Goal: Information Seeking & Learning: Learn about a topic

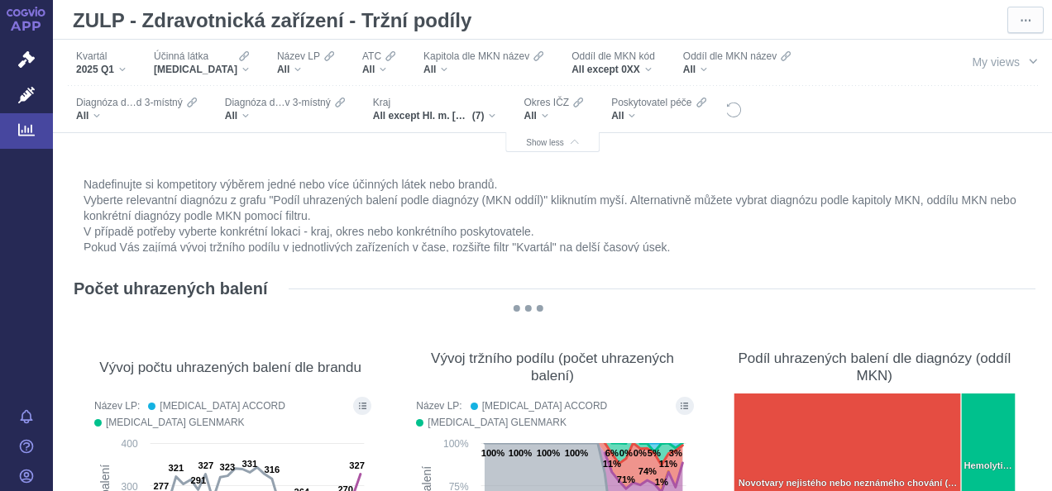
scroll to position [816, 0]
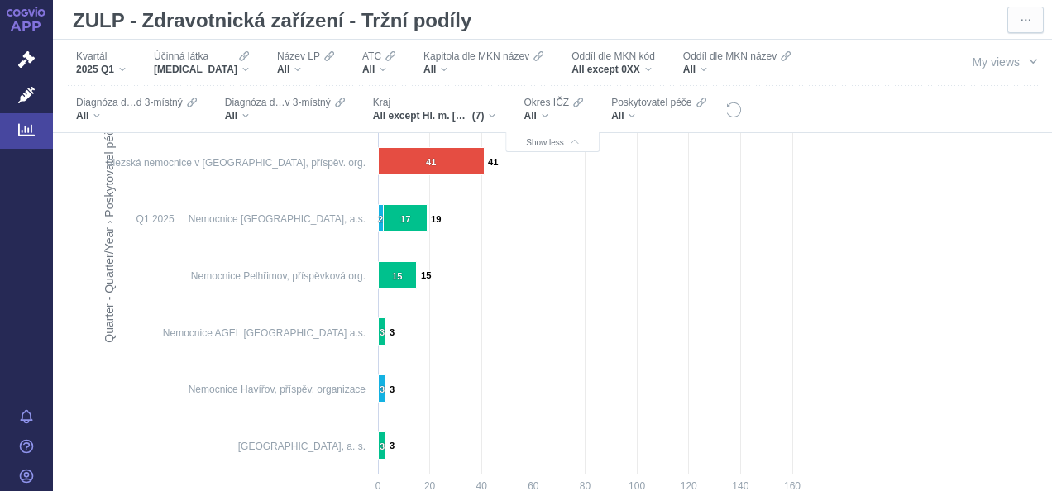
click at [36, 23] on link "APP" at bounding box center [26, 21] width 53 height 43
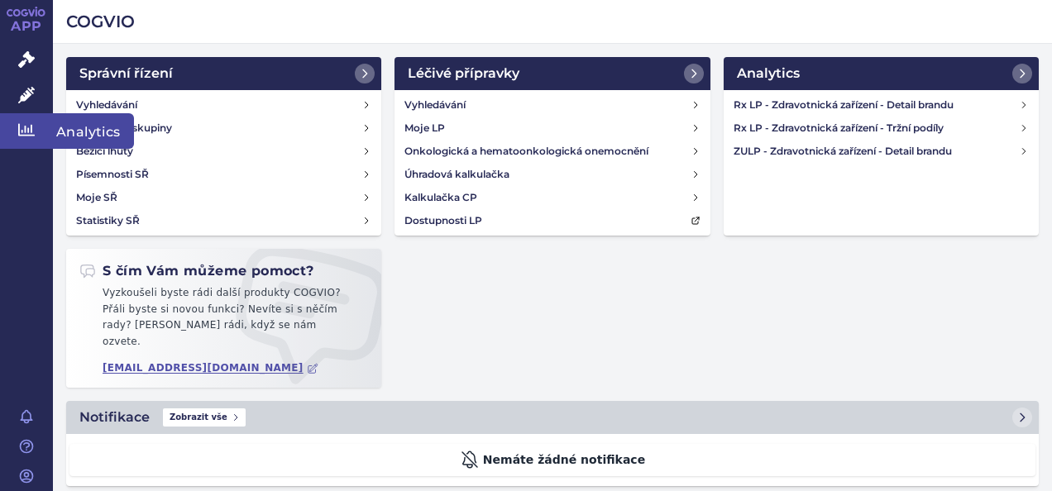
click at [88, 126] on span "Analytics" at bounding box center [93, 130] width 81 height 35
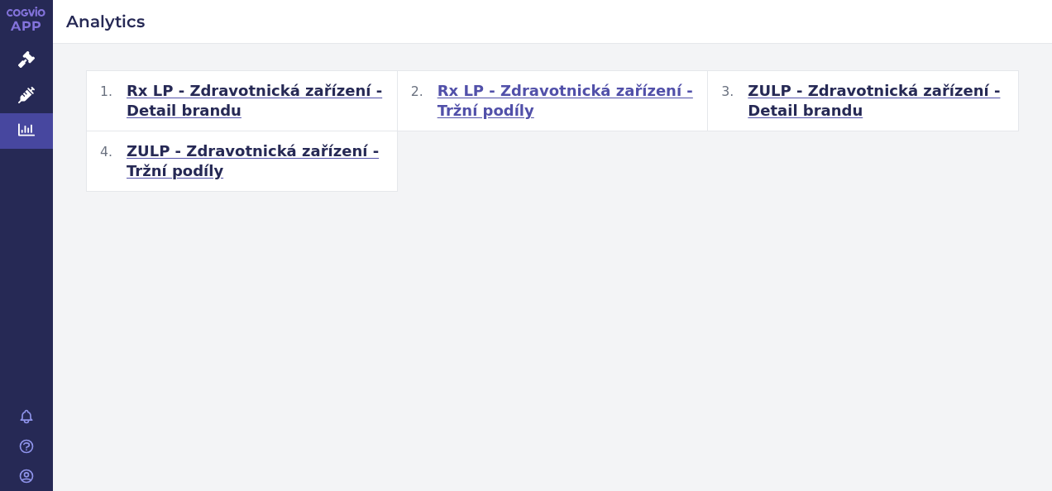
click at [552, 92] on span "Rx LP - Zdravotnická zařízení - Tržní podíly" at bounding box center [566, 101] width 257 height 40
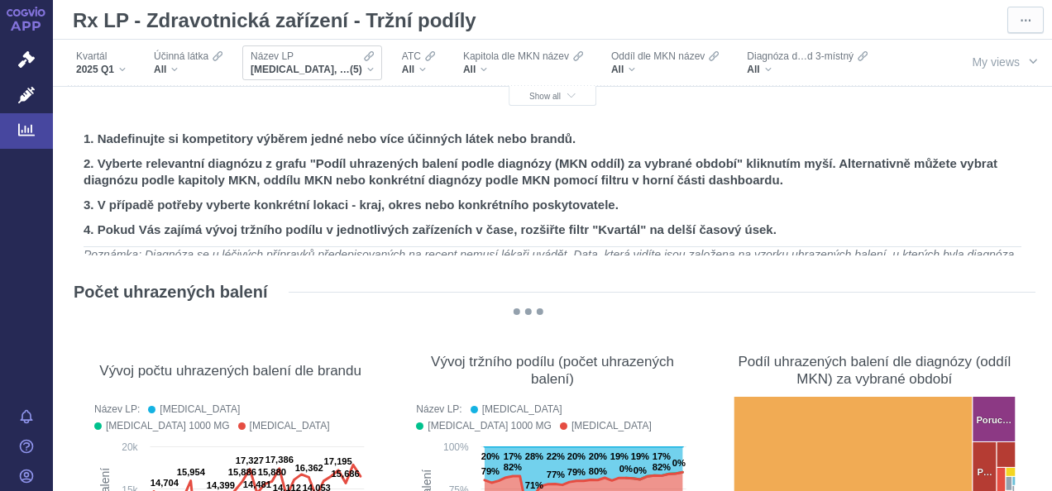
click at [367, 74] on div "GLUCOPHAGE, GLUCOPHAGE 1000 MG, GLUCOPHAGE XR, METFOGAMMA, METFOGAMMA 500 (5)" at bounding box center [312, 69] width 123 height 13
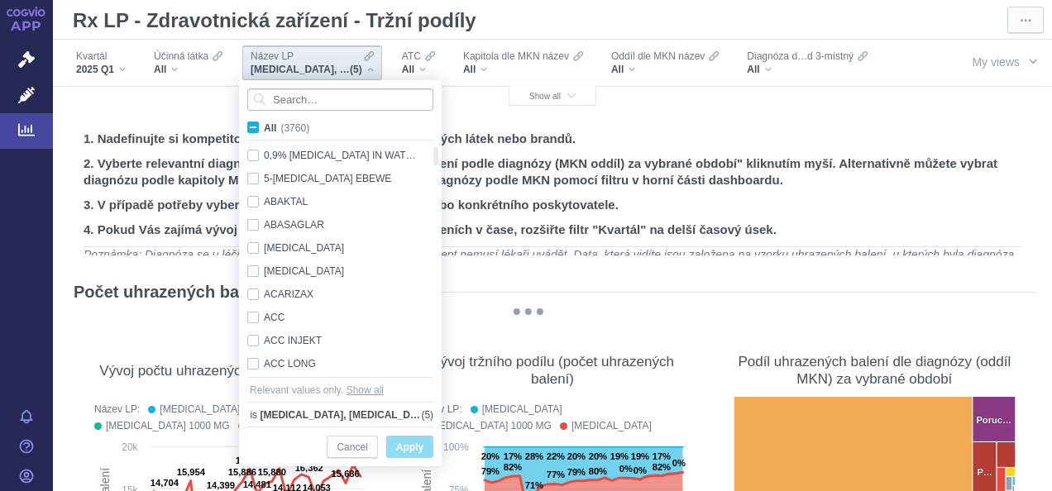
click at [351, 101] on input "Search attribute values" at bounding box center [340, 100] width 186 height 22
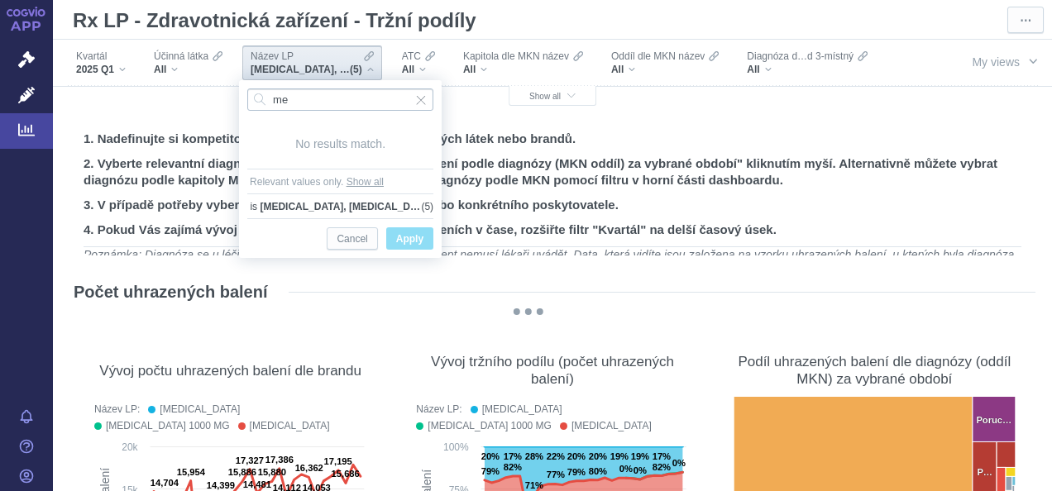
type input "m"
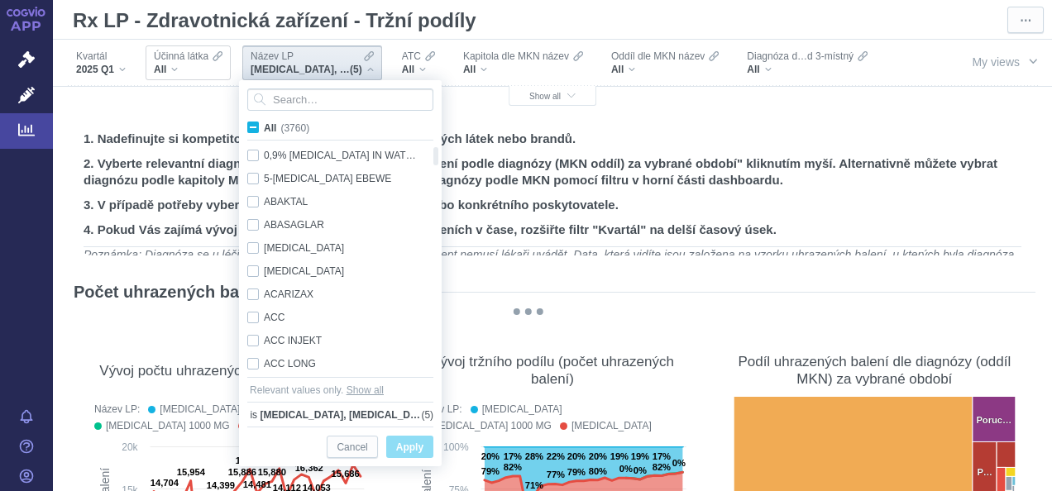
click at [177, 69] on div "All" at bounding box center [188, 69] width 69 height 13
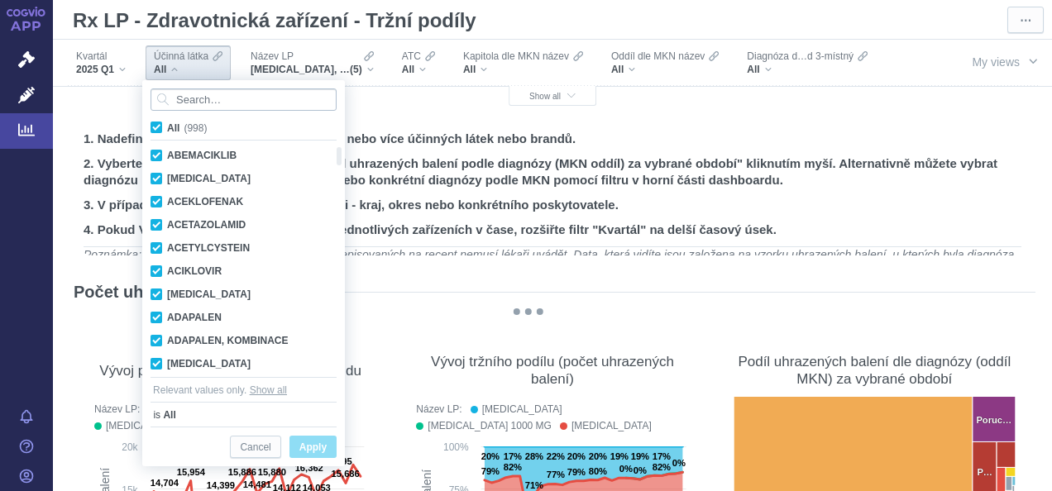
click at [209, 96] on input "Search attribute values" at bounding box center [244, 100] width 186 height 22
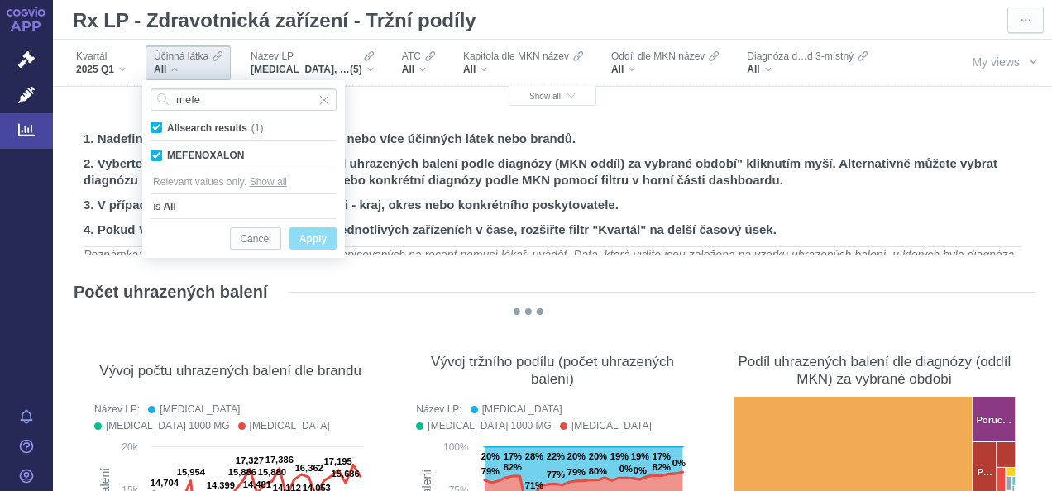
type input "mefe"
click at [167, 126] on span "All search results (1)" at bounding box center [215, 128] width 96 height 12
click at [167, 126] on input "All search results (1)" at bounding box center [172, 124] width 11 height 11
checkbox input "false"
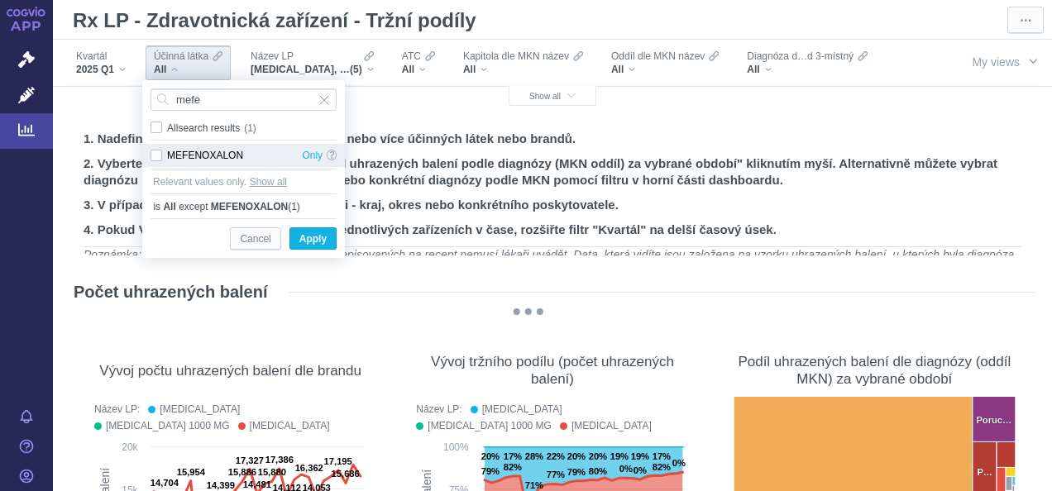
click at [155, 160] on div "MEFENOXALON Only" at bounding box center [243, 155] width 203 height 23
checkbox input "true"
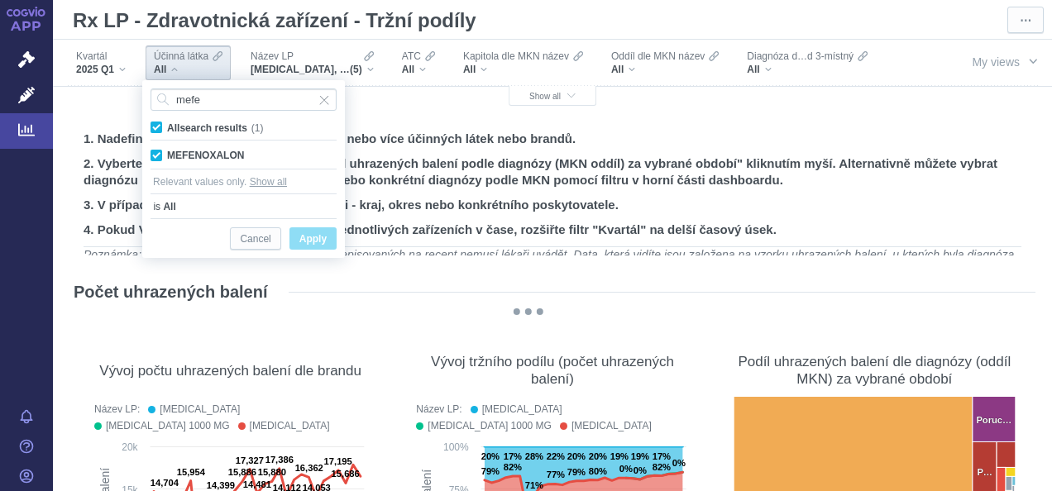
click at [167, 127] on span "All search results (1)" at bounding box center [215, 128] width 96 height 12
click at [167, 127] on input "All search results (1)" at bounding box center [172, 124] width 11 height 11
checkbox input "false"
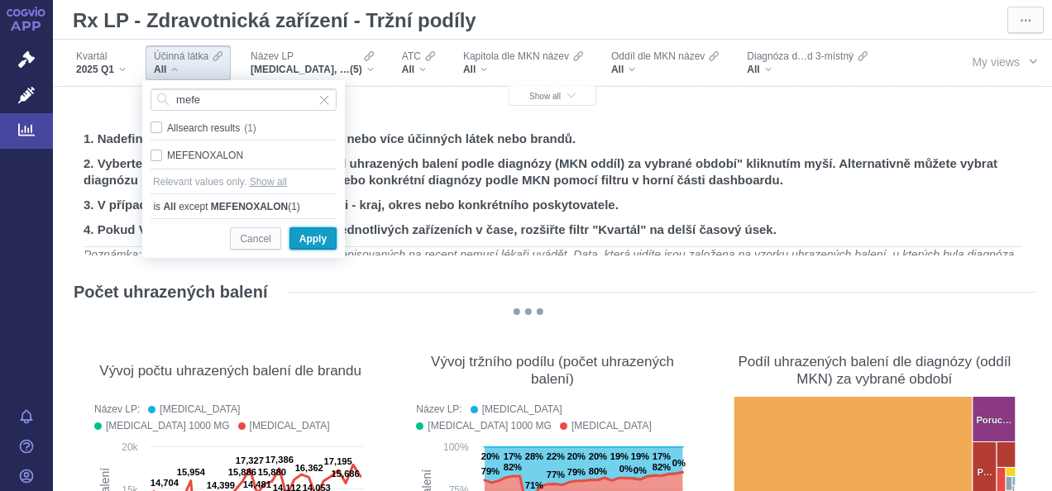
click at [304, 232] on span "Apply" at bounding box center [312, 239] width 27 height 21
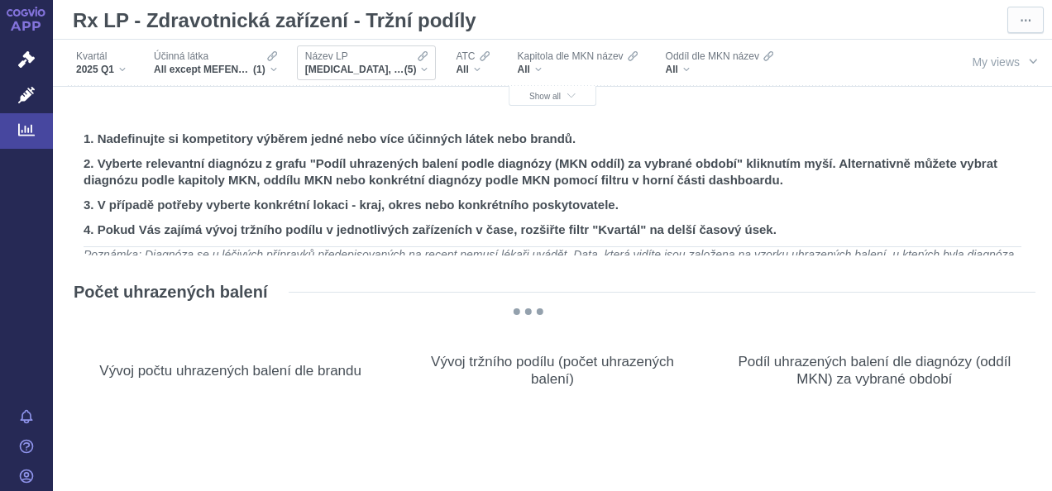
click at [425, 65] on div "GLUCOPHAGE, GLUCOPHAGE 1000 MG, GLUCOPHAGE XR, METFOGAMMA, METFOGAMMA 500 (5)" at bounding box center [366, 69] width 123 height 13
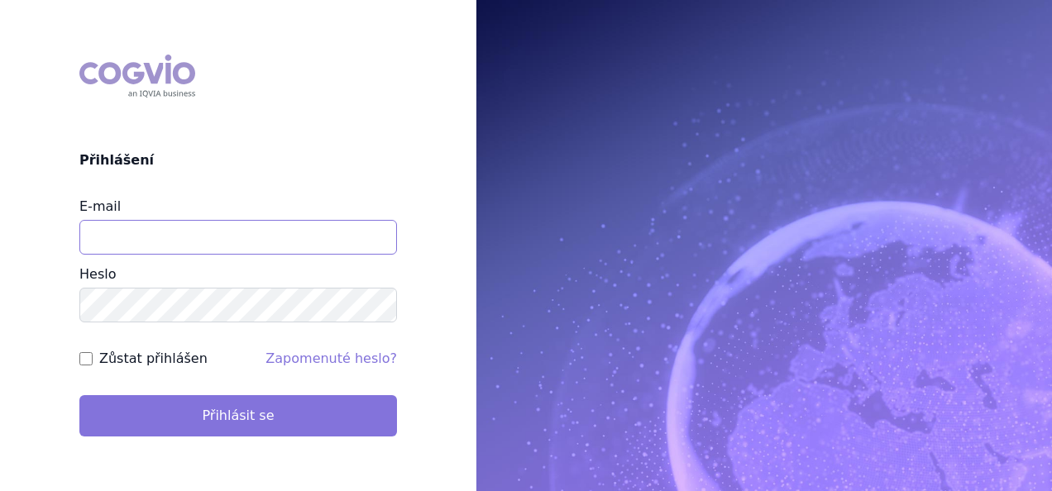
type input "[EMAIL_ADDRESS][DOMAIN_NAME]"
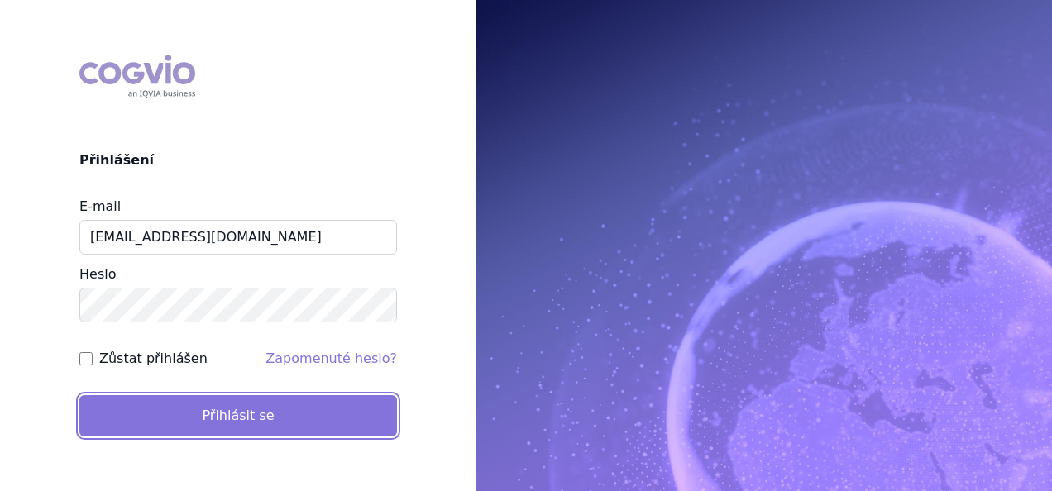
click at [248, 405] on button "Přihlásit se" at bounding box center [238, 415] width 318 height 41
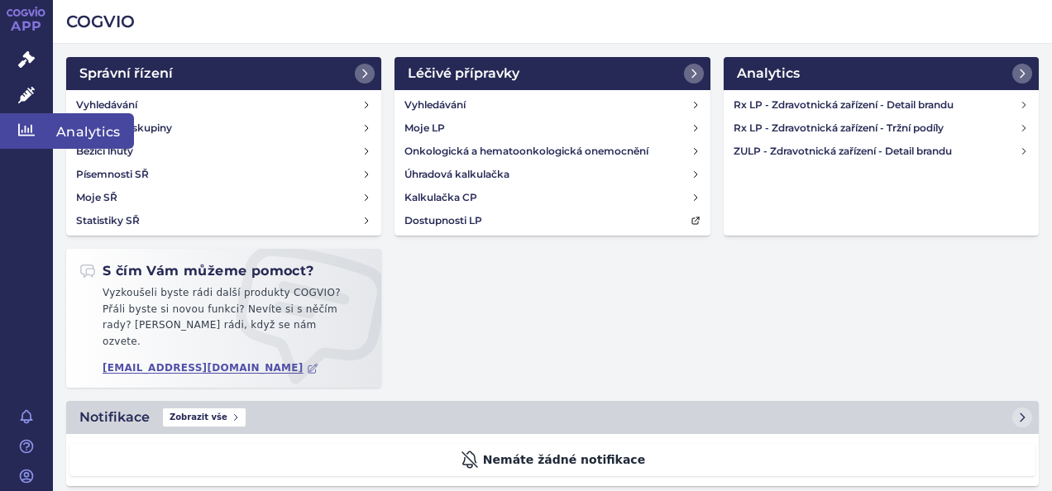
click at [25, 124] on icon at bounding box center [26, 130] width 17 height 17
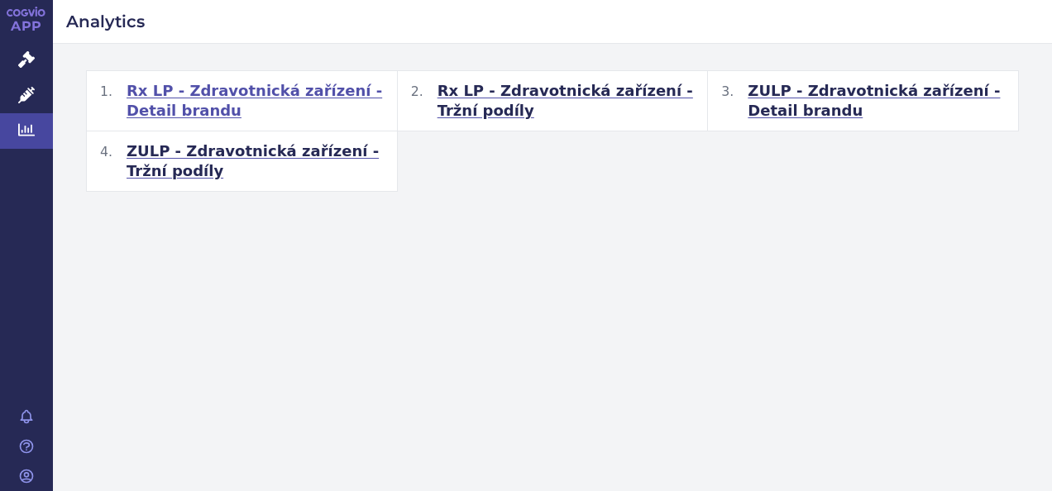
click at [264, 92] on span "Rx LP - Zdravotnická zařízení - Detail brandu" at bounding box center [255, 101] width 257 height 40
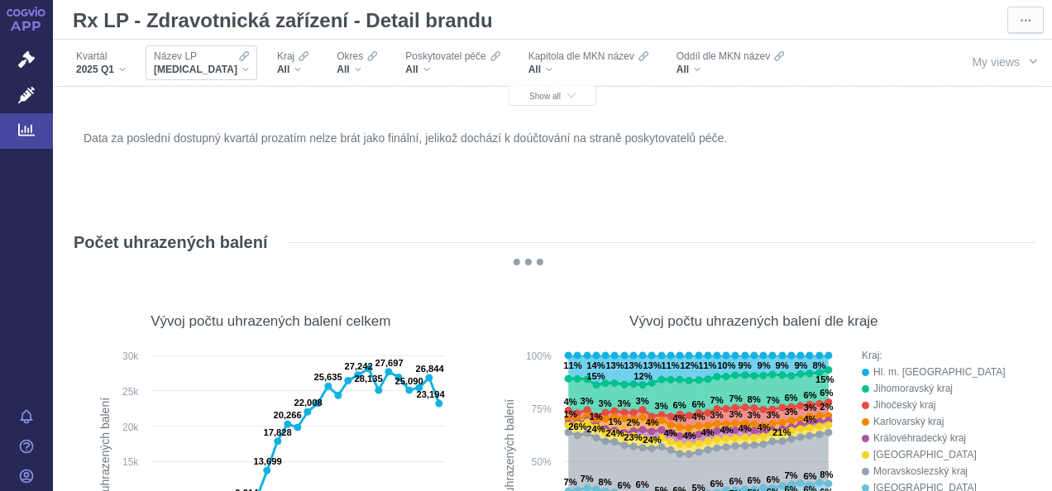
click at [207, 70] on div "[MEDICAL_DATA]" at bounding box center [201, 69] width 95 height 13
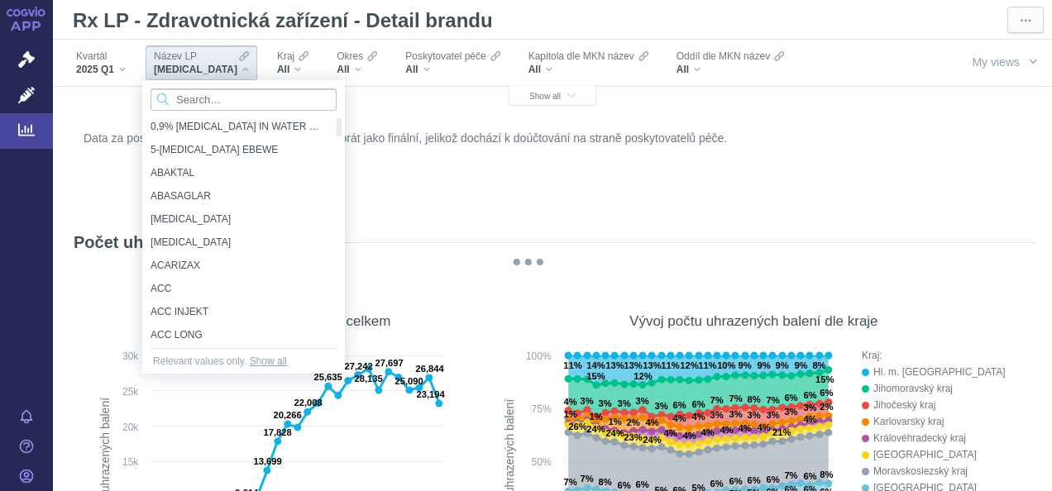
click at [200, 94] on input "Search attribute values" at bounding box center [244, 100] width 186 height 22
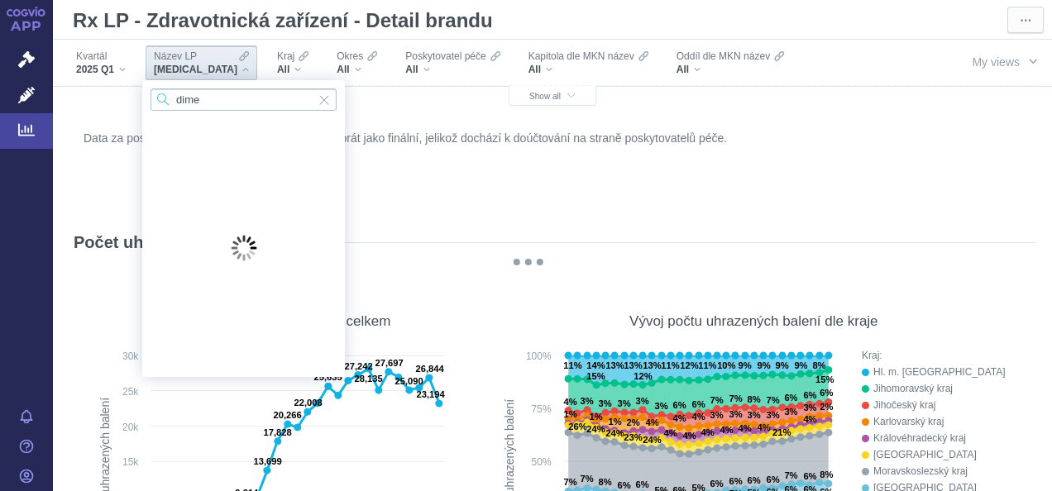
type input "dimex"
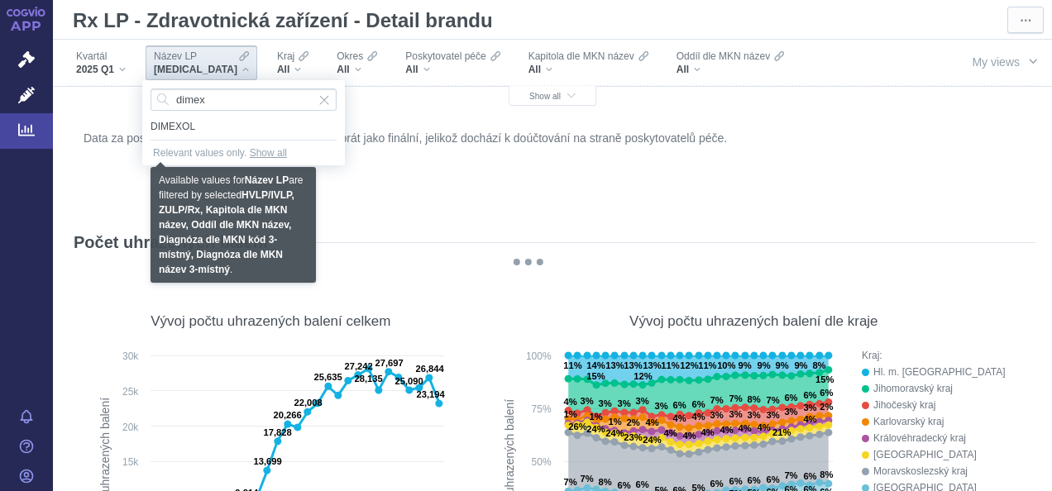
click at [182, 132] on span "DIMEXOL" at bounding box center [244, 126] width 186 height 23
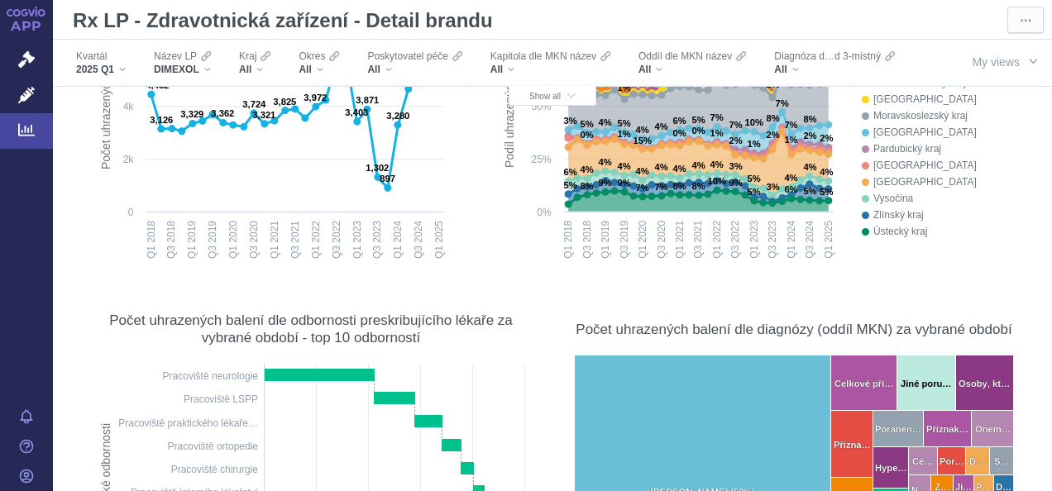
scroll to position [213, 0]
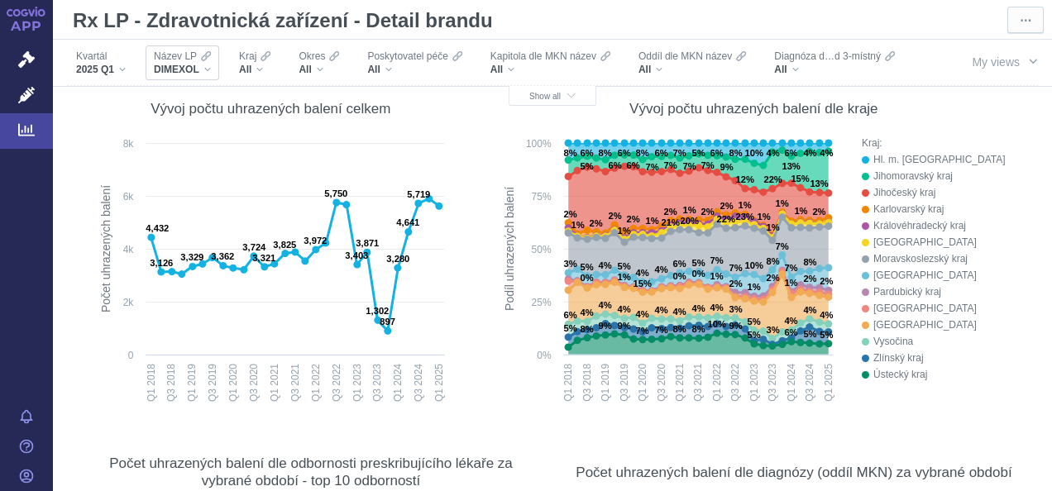
click at [205, 73] on div "DIMEXOL" at bounding box center [182, 69] width 57 height 13
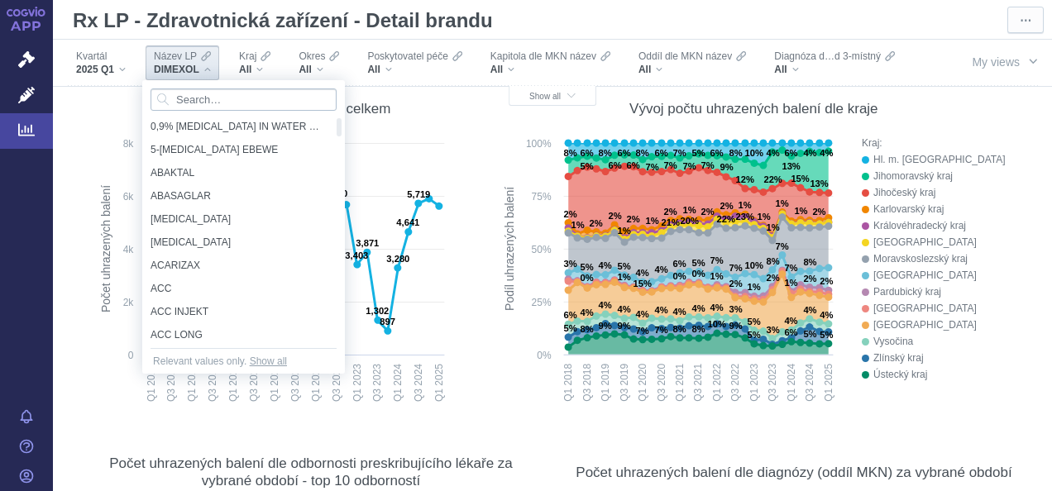
click at [205, 101] on input "Search attribute values" at bounding box center [244, 100] width 186 height 22
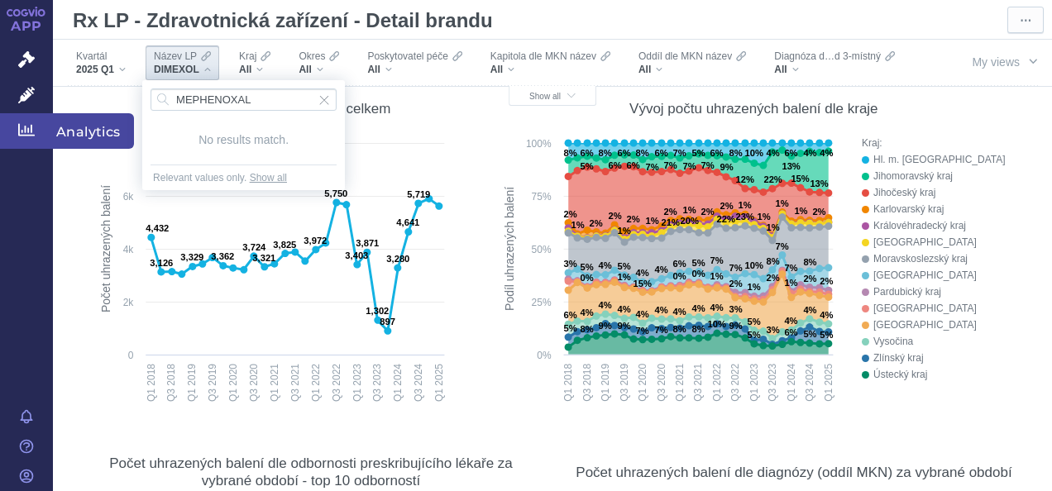
type input "MEPHENOXAL"
click at [78, 126] on span "Analytics" at bounding box center [93, 130] width 81 height 35
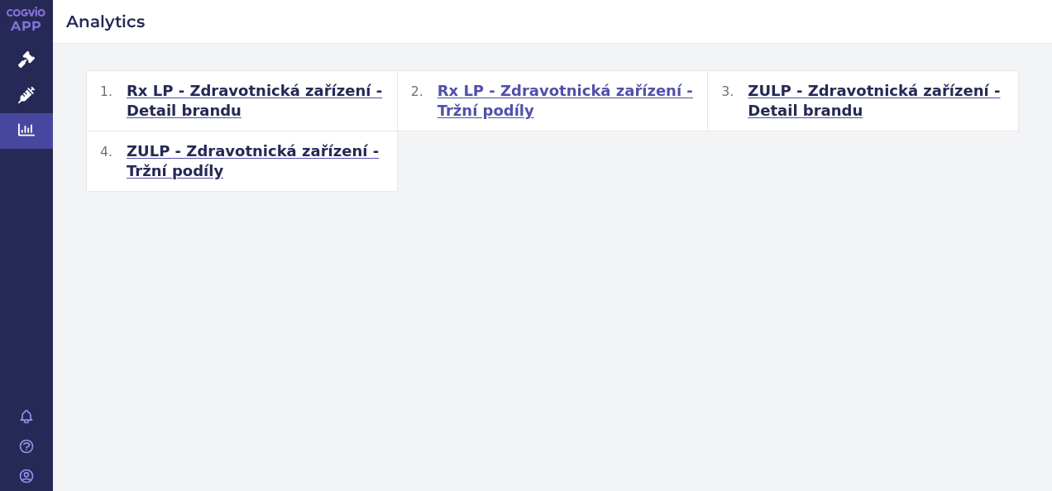
click at [483, 93] on span "Rx LP - Zdravotnická zařízení - Tržní podíly" at bounding box center [566, 101] width 257 height 40
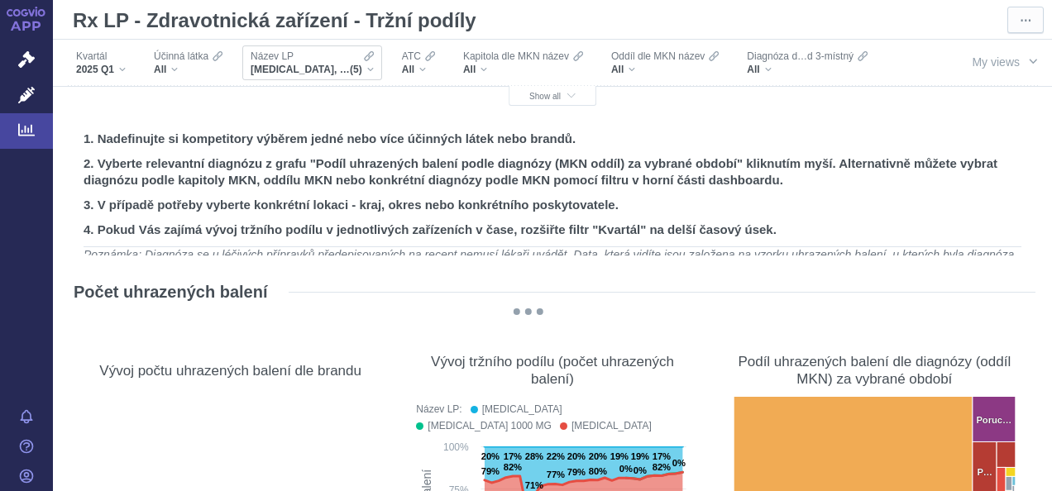
click at [367, 71] on div "GLUCOPHAGE, GLUCOPHAGE 1000 MG, GLUCOPHAGE XR, METFOGAMMA, METFOGAMMA 500 (5)" at bounding box center [312, 69] width 123 height 13
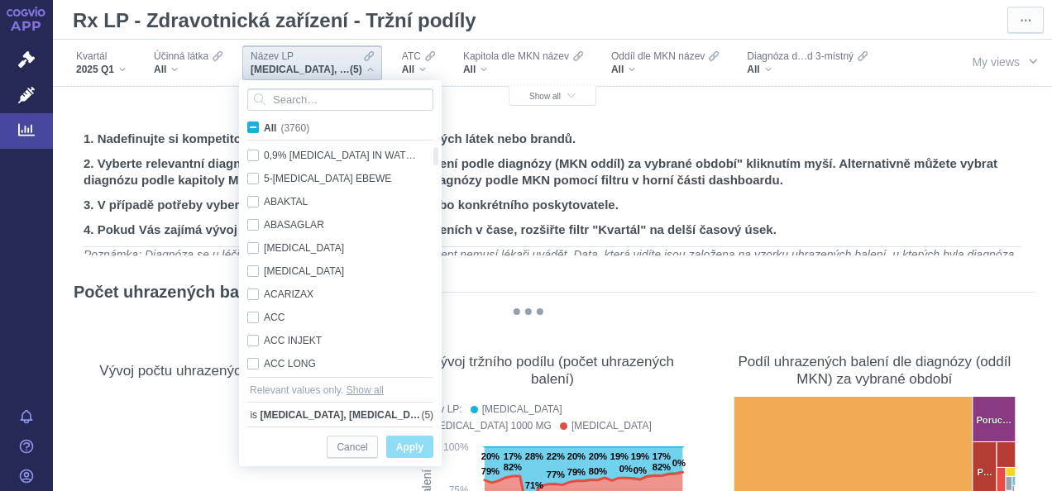
click at [264, 126] on span "All (3760)" at bounding box center [286, 128] width 45 height 12
click at [264, 126] on input "All (3760)" at bounding box center [269, 124] width 11 height 11
checkbox input "true"
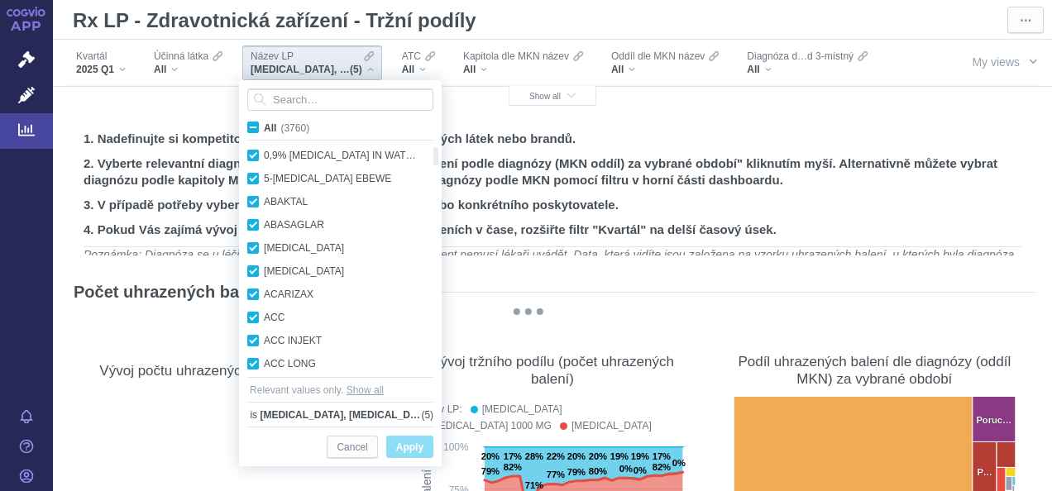
checkbox input "true"
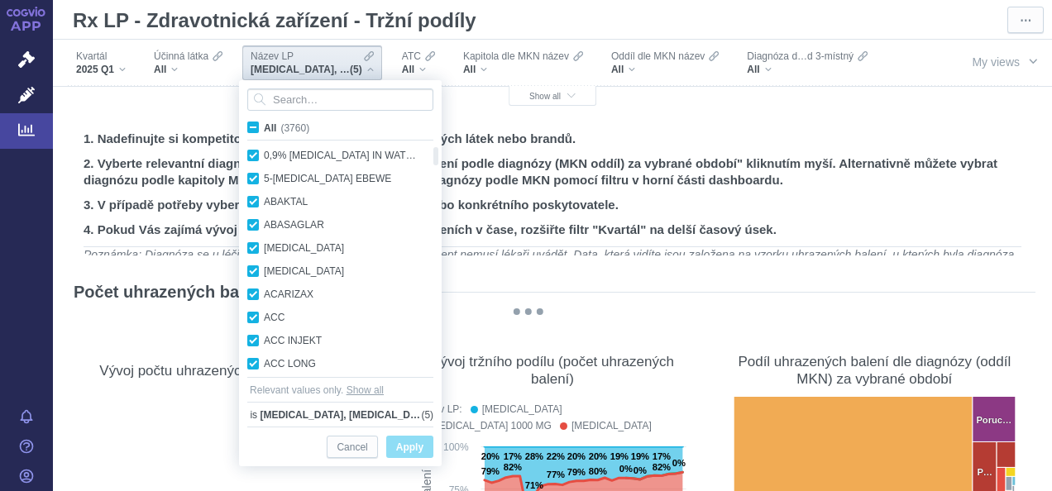
checkbox input "true"
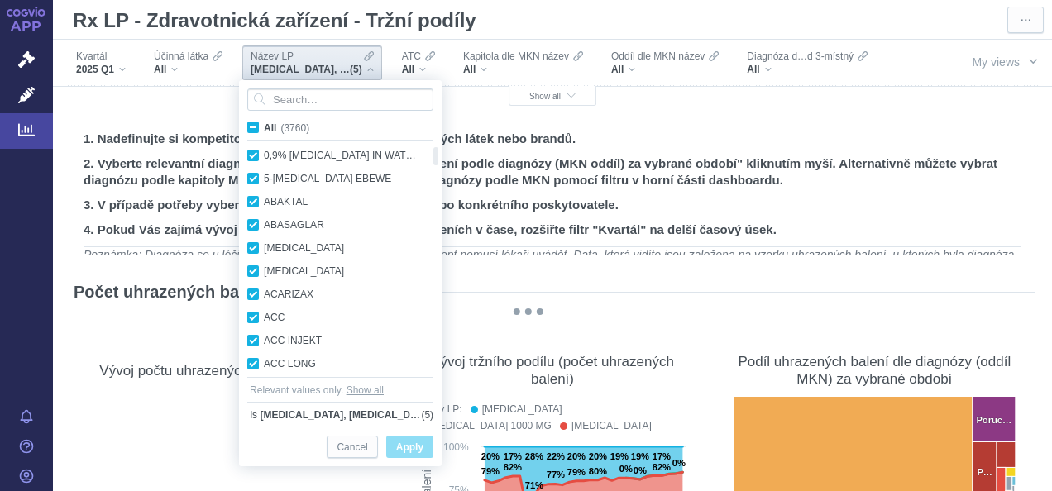
checkbox input "true"
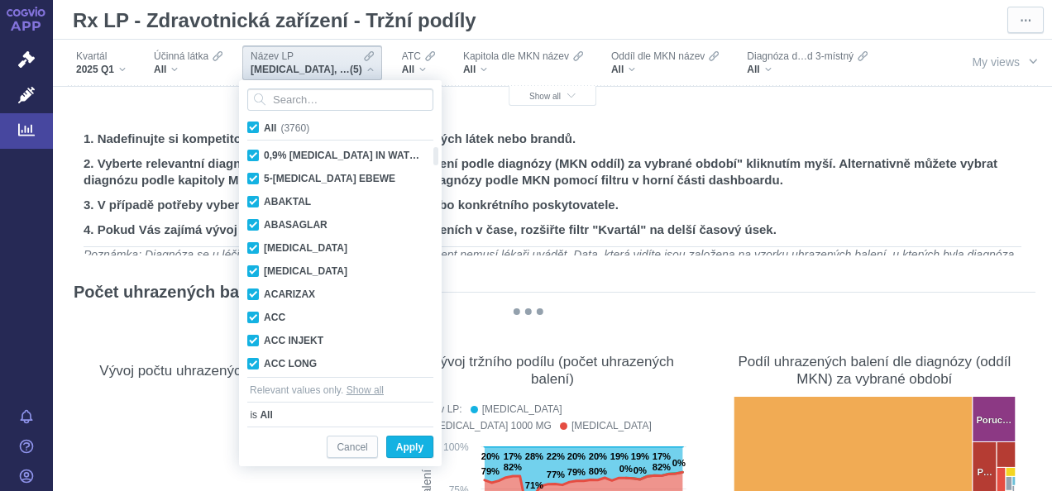
click at [264, 126] on span "All (3760)" at bounding box center [286, 128] width 45 height 12
click at [264, 126] on input "All (3760)" at bounding box center [269, 124] width 11 height 11
checkbox input "false"
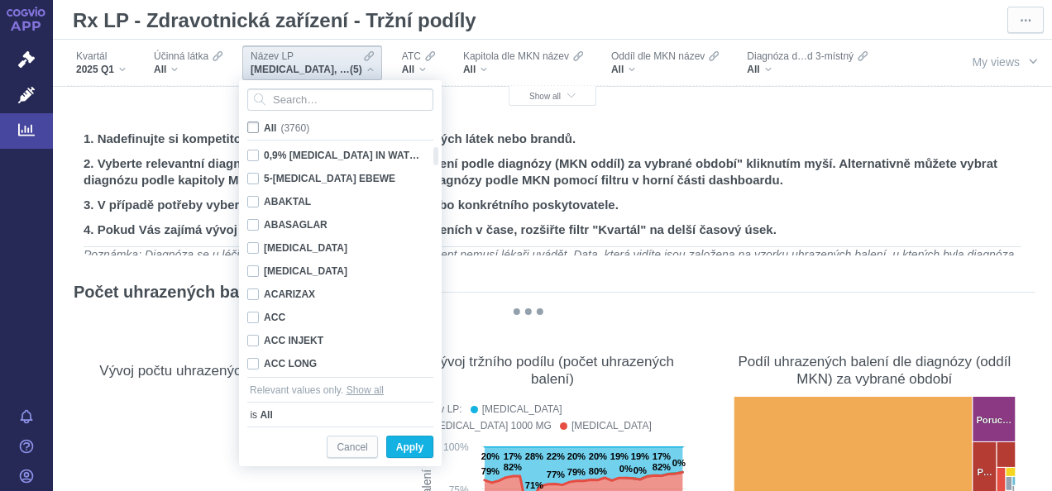
checkbox input "false"
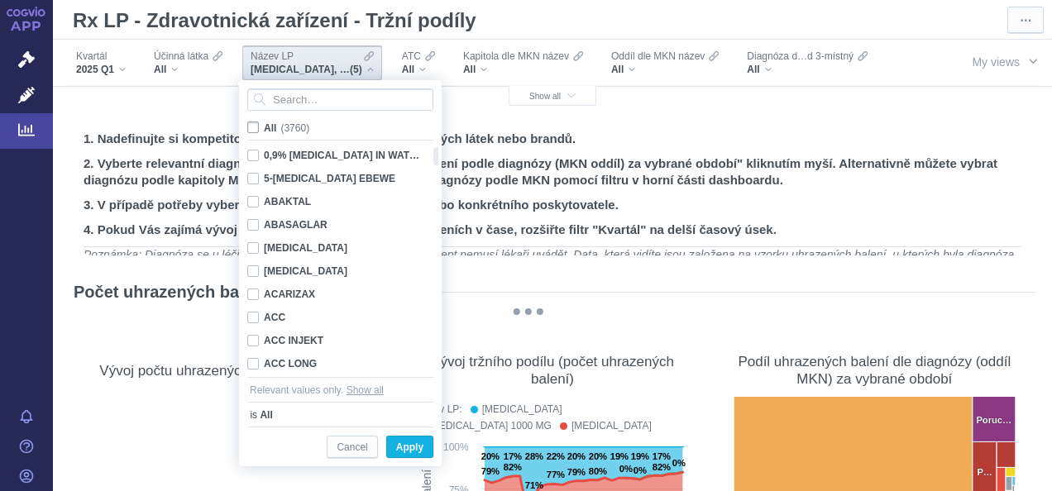
checkbox input "false"
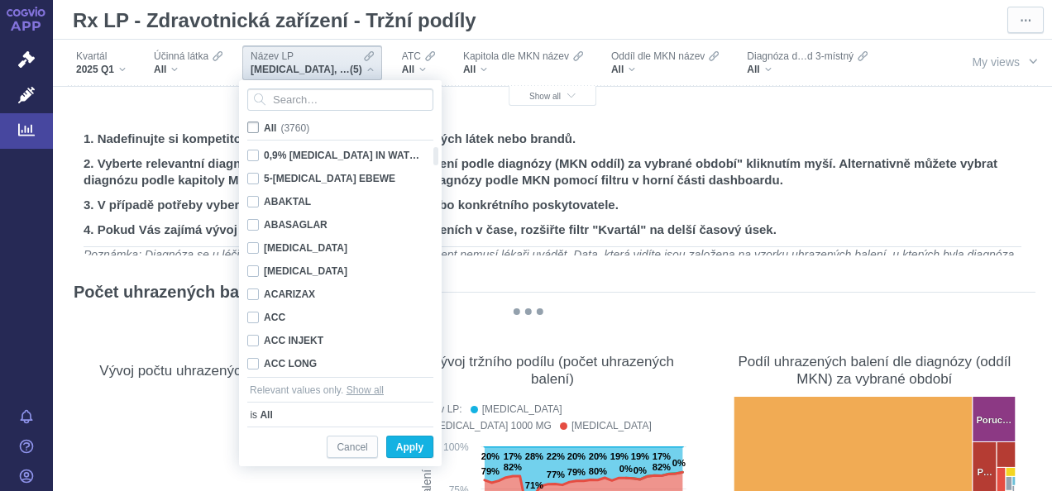
checkbox input "false"
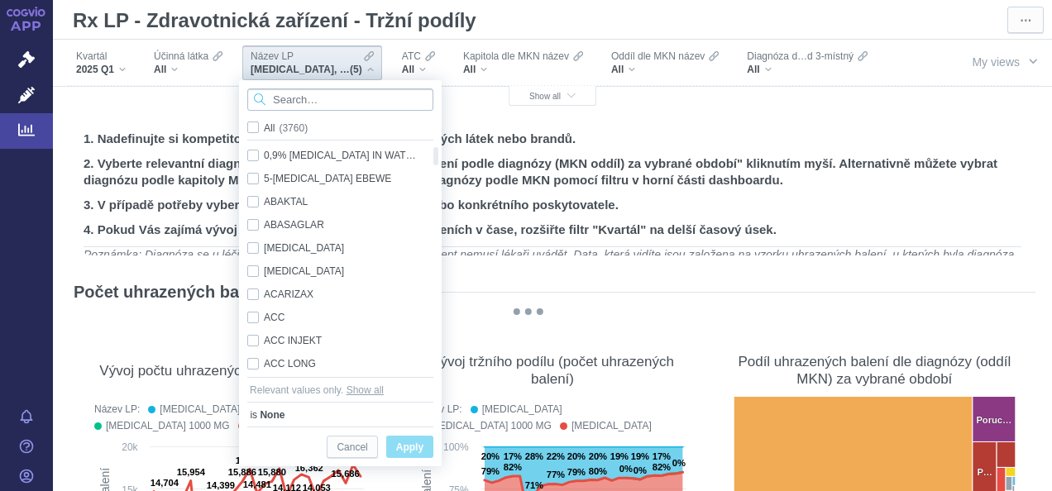
click at [285, 98] on input "Search attribute values" at bounding box center [340, 100] width 186 height 22
paste input "MEPHENOXALON"
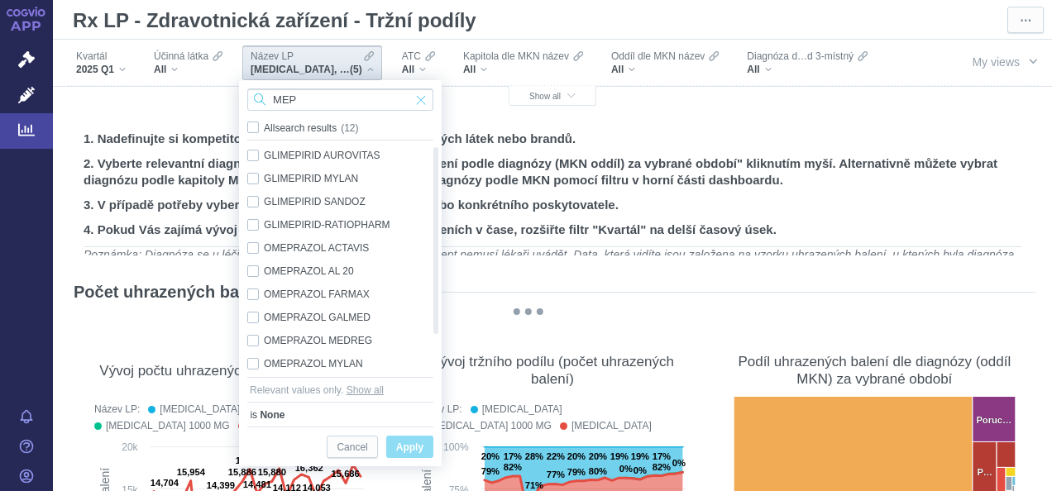
type input "MEP"
click at [420, 99] on span "Input clear" at bounding box center [421, 100] width 12 height 22
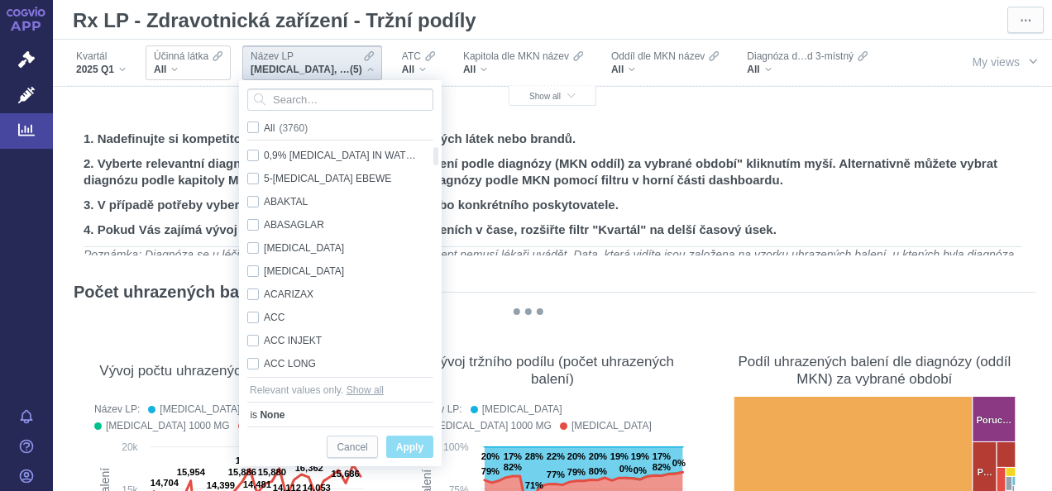
click at [179, 70] on div "All" at bounding box center [188, 69] width 69 height 13
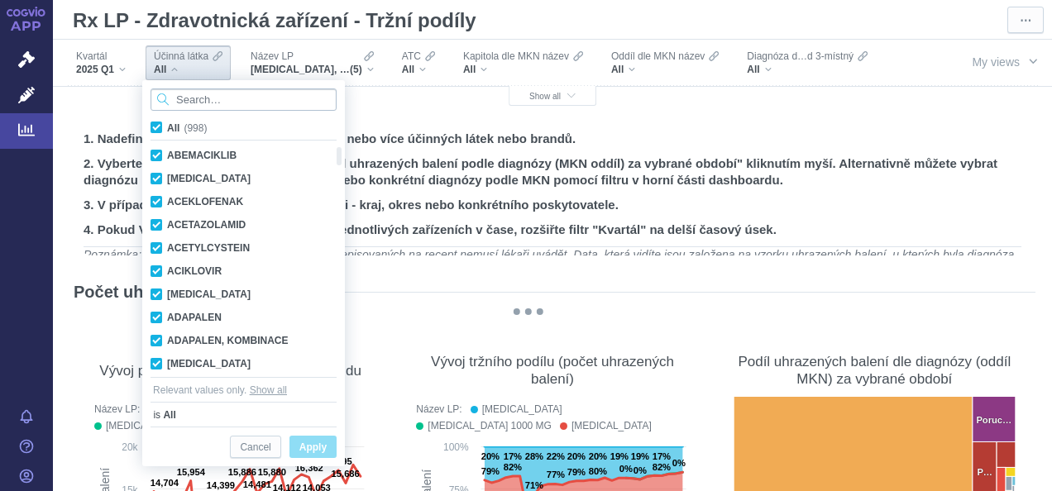
paste input "MEPHENOXALON"
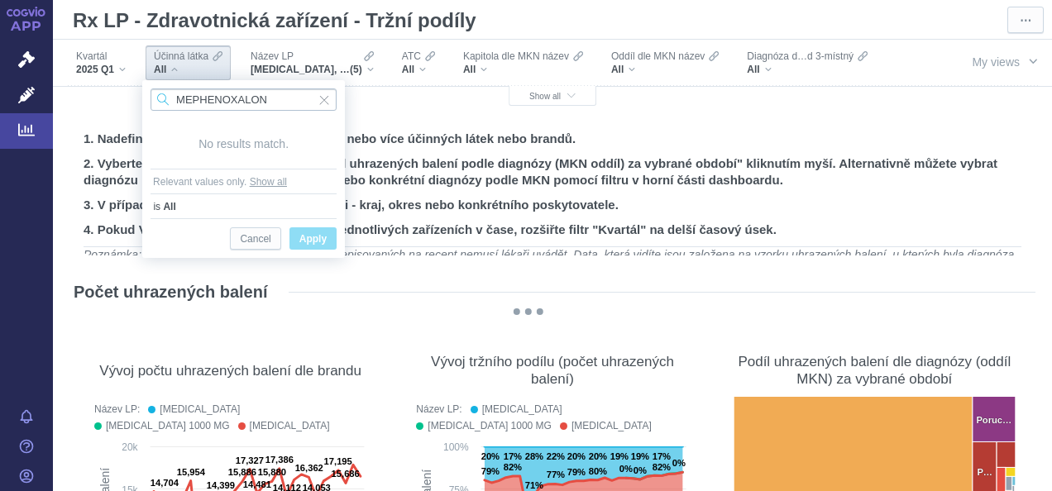
click at [313, 101] on input "MEPHENOXALON" at bounding box center [244, 100] width 186 height 22
type input "MEPHEN"
click at [89, 138] on span "Analytics" at bounding box center [93, 130] width 81 height 35
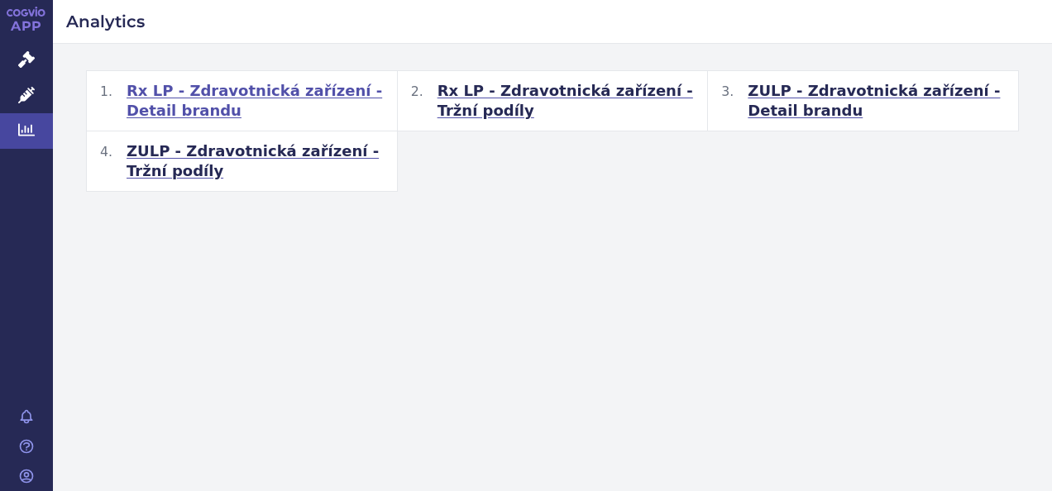
click at [339, 92] on span "Rx LP - Zdravotnická zařízení - Detail brandu" at bounding box center [255, 101] width 257 height 40
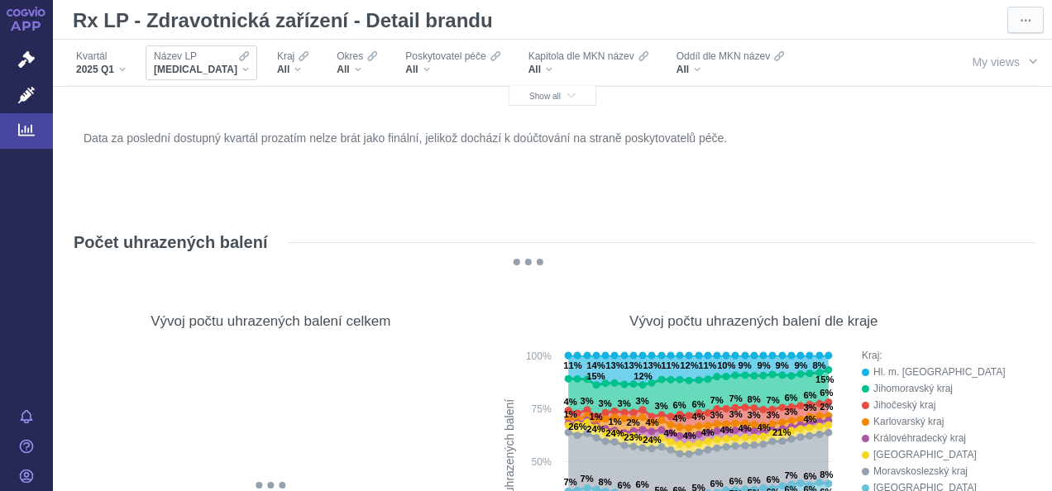
click at [205, 71] on div "[MEDICAL_DATA]" at bounding box center [201, 69] width 95 height 13
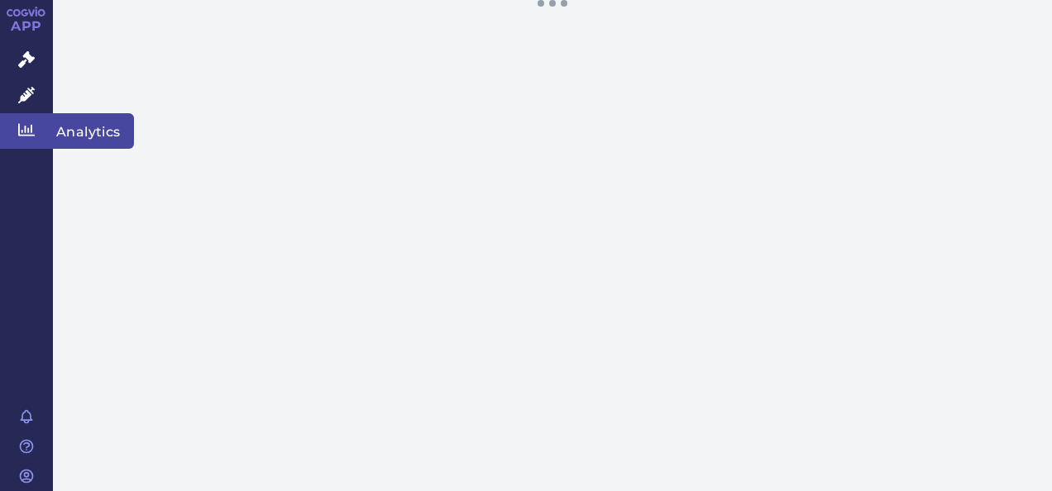
click at [65, 126] on span "Analytics" at bounding box center [93, 130] width 81 height 35
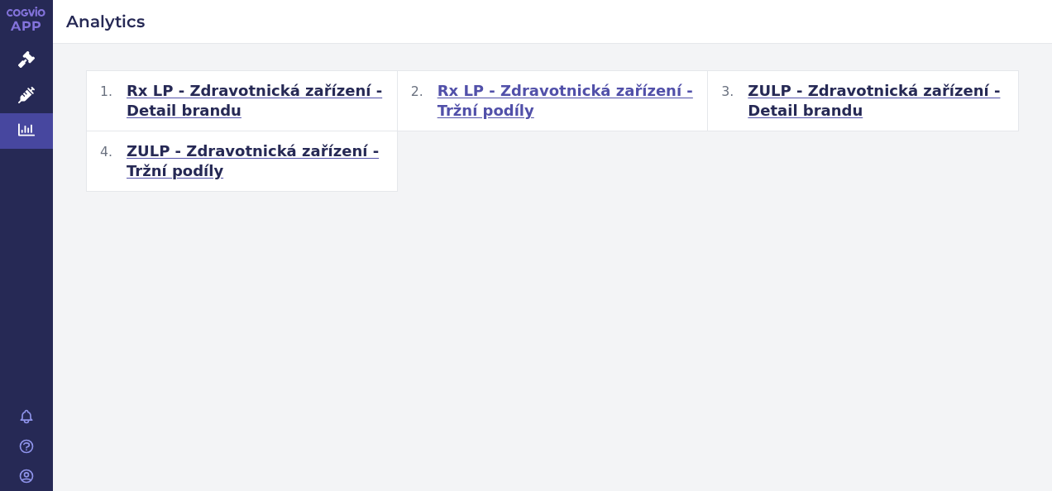
click at [506, 99] on span "Rx LP - Zdravotnická zařízení - Tržní podíly" at bounding box center [566, 101] width 257 height 40
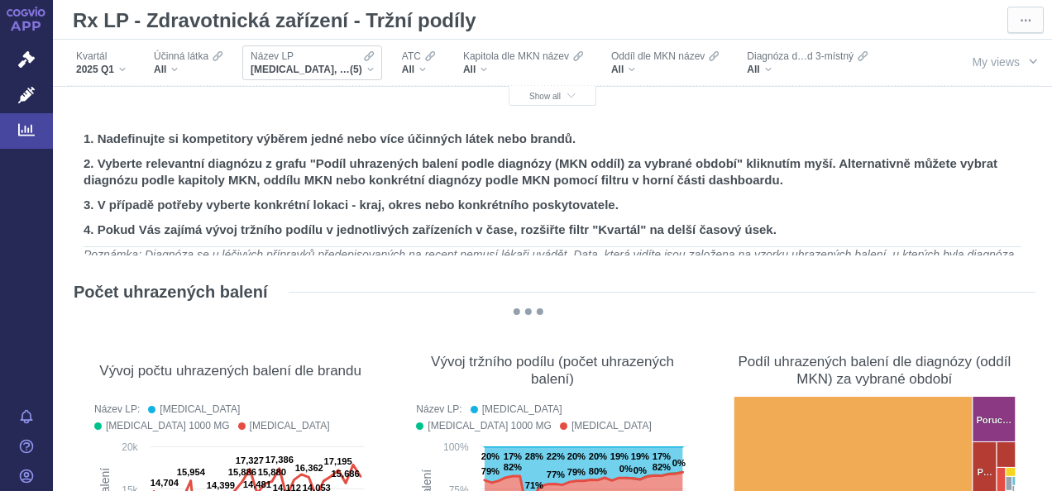
click at [376, 66] on div "Název LP [MEDICAL_DATA], [MEDICAL_DATA] 1000 MG, [MEDICAL_DATA], METFOGAMMA, ME…" at bounding box center [312, 62] width 140 height 35
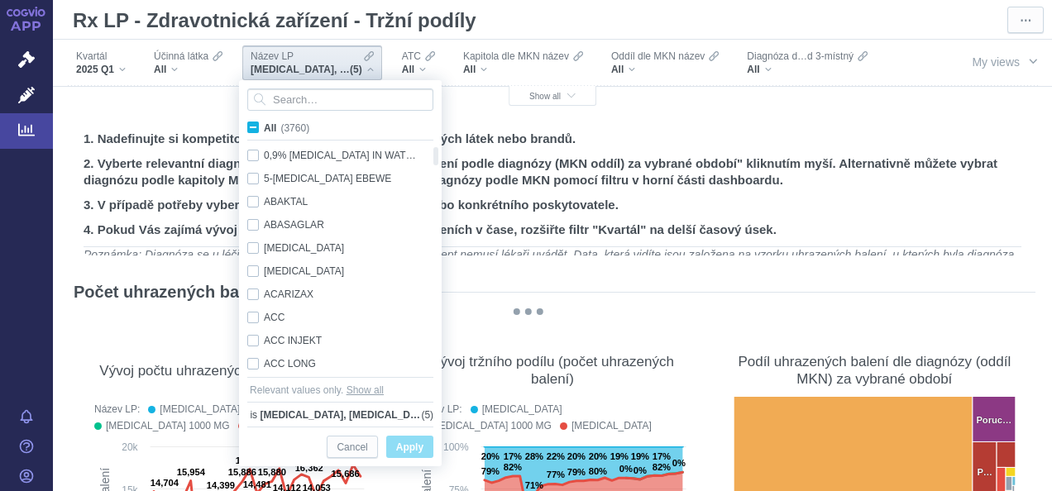
click at [264, 129] on span "All (3760)" at bounding box center [286, 128] width 45 height 12
click at [264, 129] on input "All (3760)" at bounding box center [269, 124] width 11 height 11
checkbox input "true"
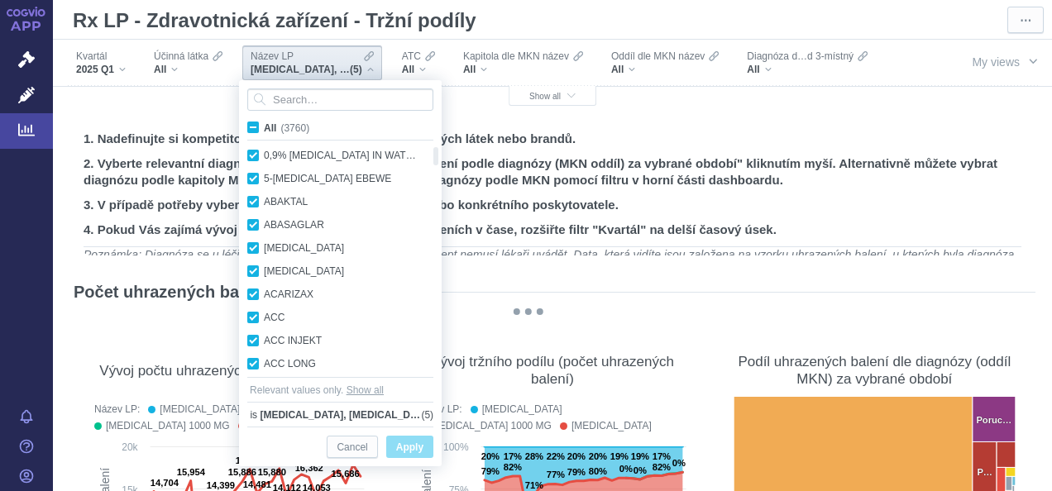
checkbox input "true"
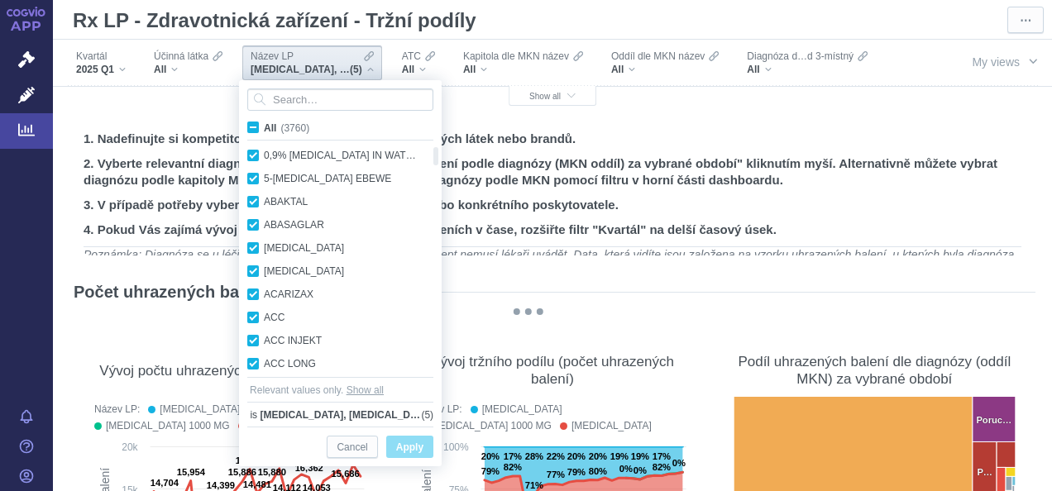
checkbox input "true"
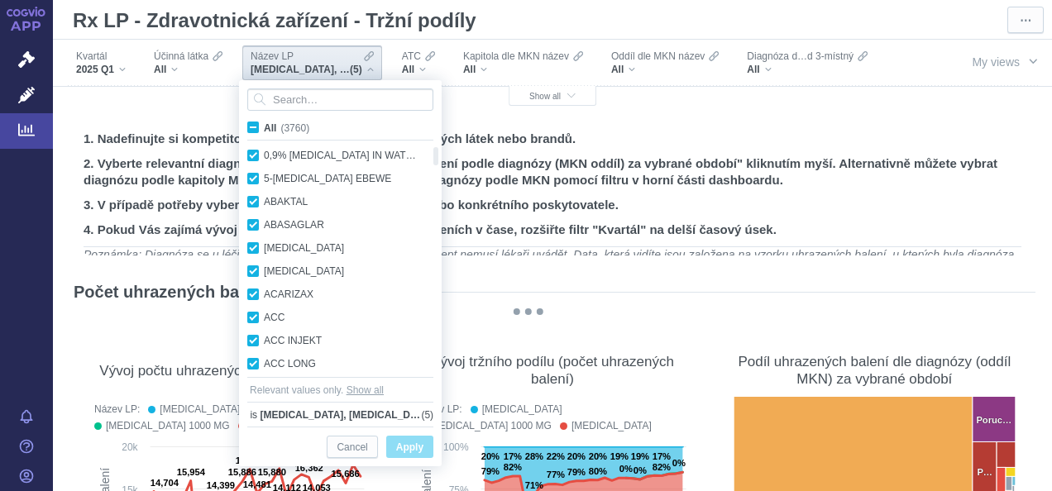
checkbox input "true"
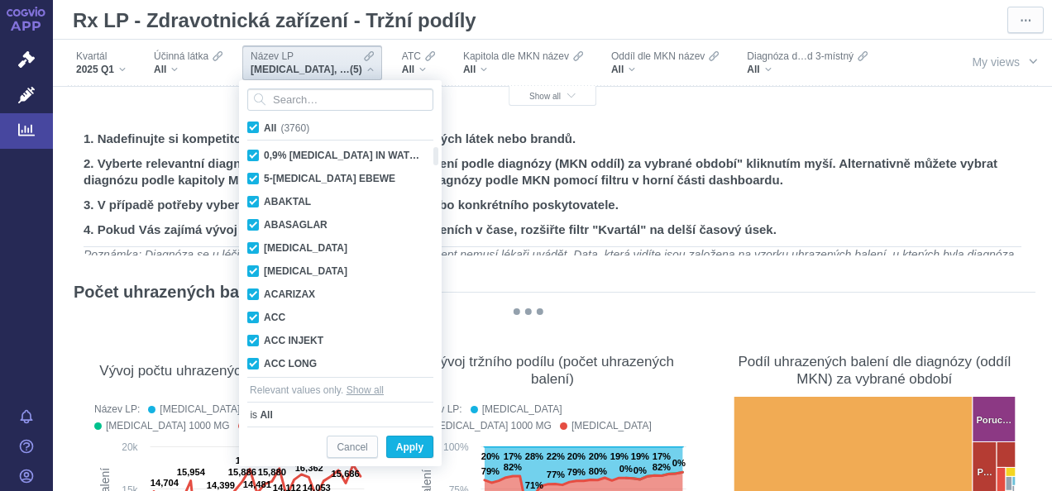
click at [264, 130] on span "All (3760)" at bounding box center [286, 128] width 45 height 12
click at [264, 130] on input "All (3760)" at bounding box center [269, 124] width 11 height 11
checkbox input "false"
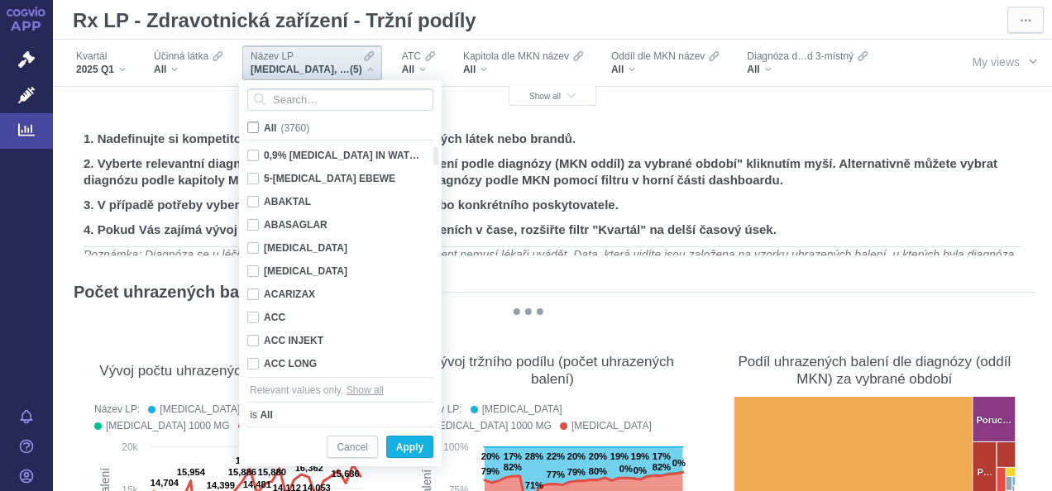
checkbox input "false"
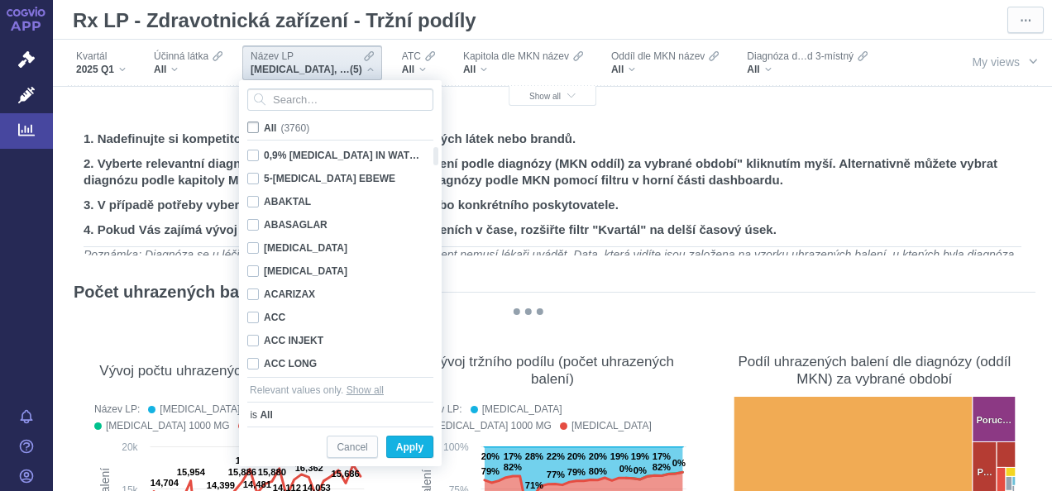
checkbox input "false"
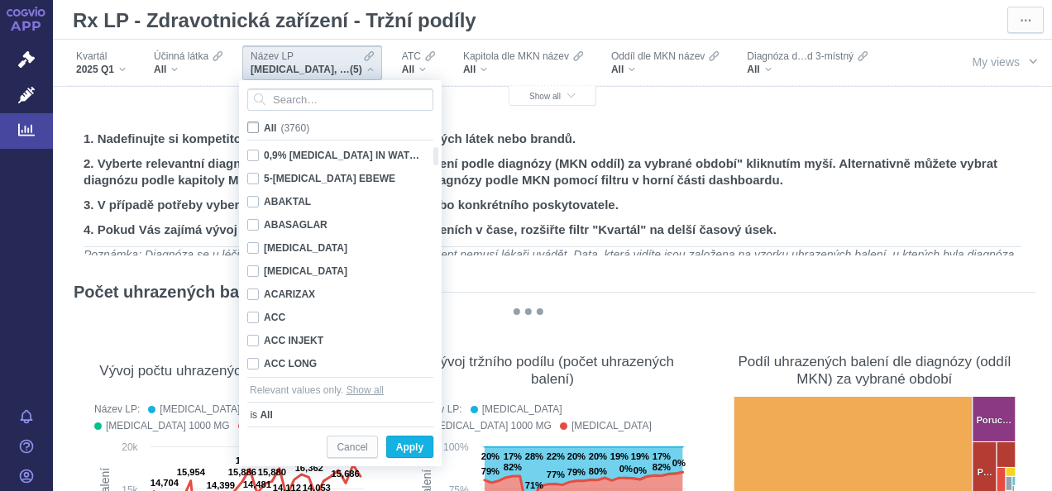
checkbox input "false"
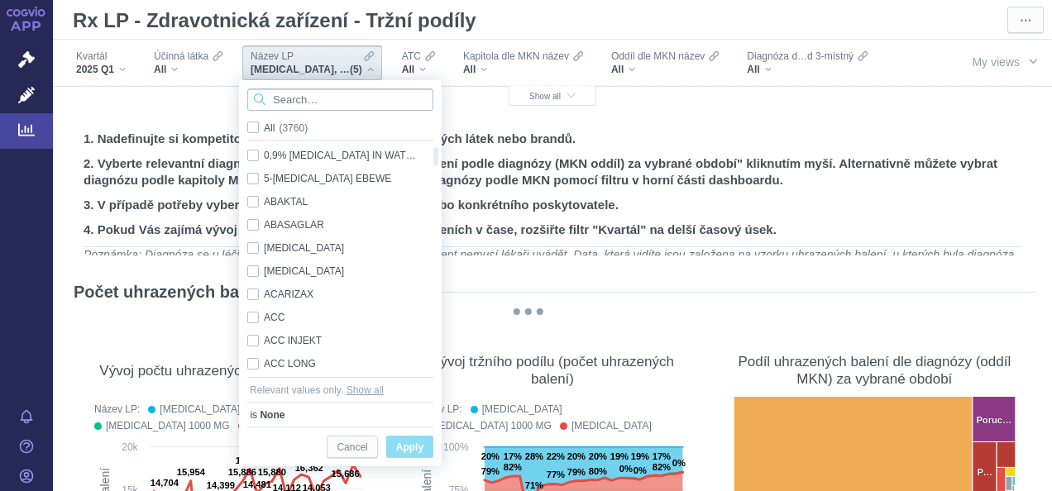
click at [340, 94] on input "Search attribute values" at bounding box center [340, 100] width 186 height 22
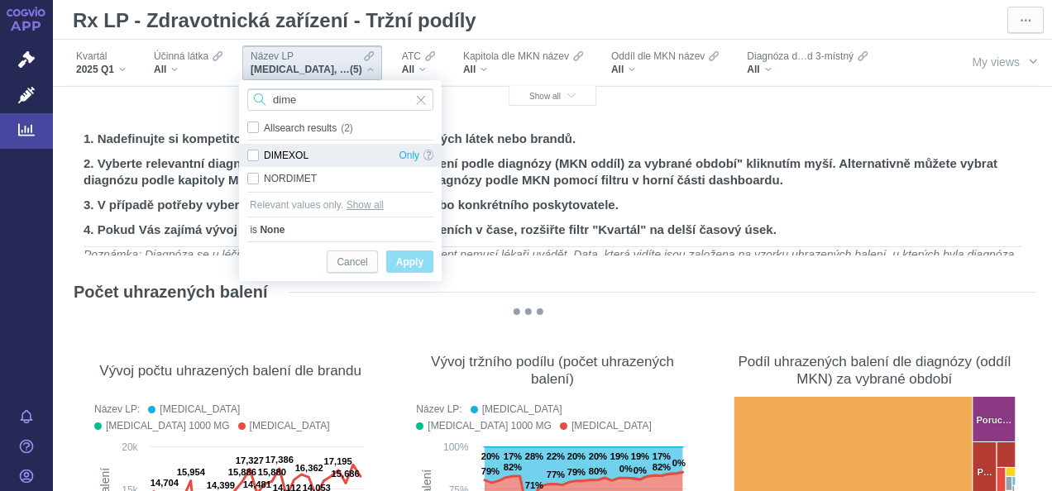
type input "dime"
click at [254, 153] on div "DIMEXOL Only" at bounding box center [340, 155] width 203 height 23
checkbox input "true"
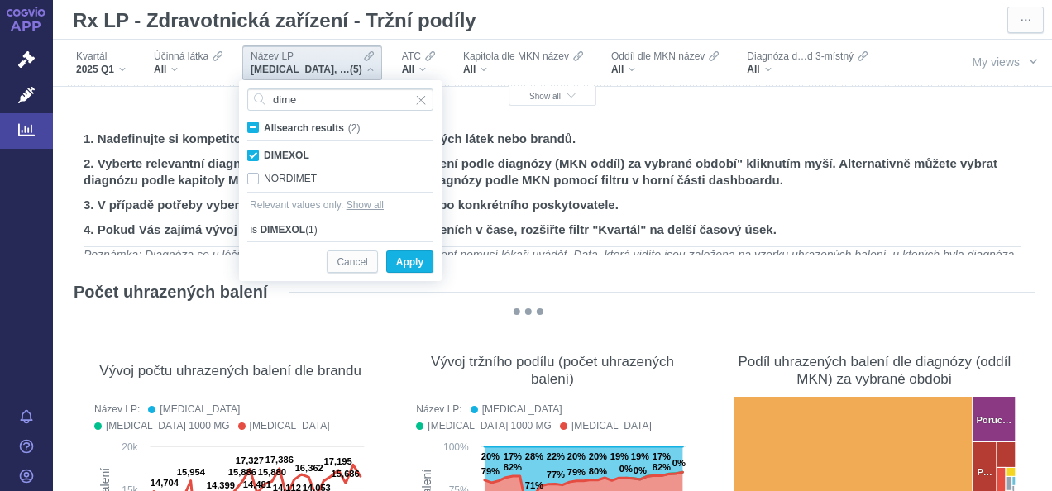
click at [264, 127] on span "All search results (2)" at bounding box center [312, 128] width 96 height 12
click at [264, 127] on input "All search results (2)" at bounding box center [269, 124] width 11 height 11
checkbox input "true"
click at [264, 127] on span "All search results (2)" at bounding box center [312, 128] width 96 height 12
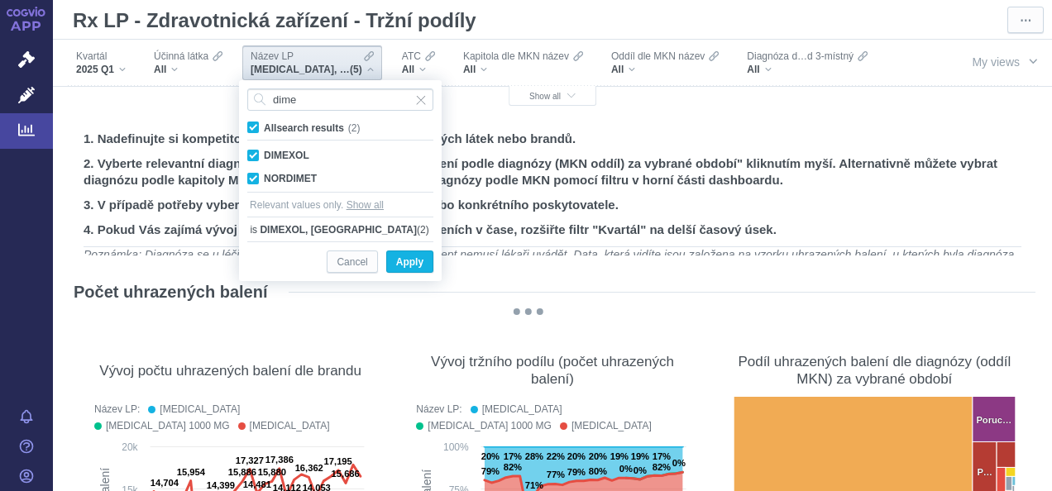
click at [264, 127] on input "All search results (2)" at bounding box center [269, 124] width 11 height 11
checkbox input "false"
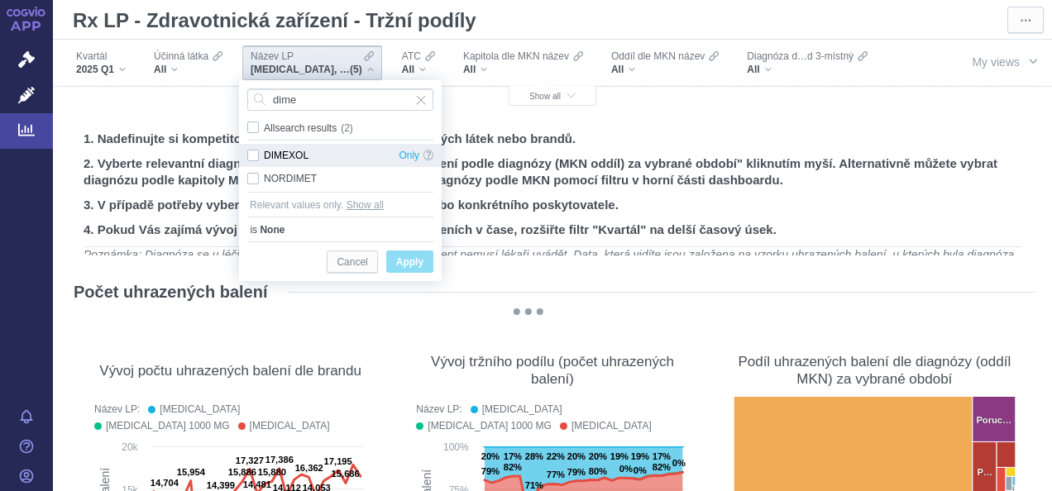
click at [261, 155] on div "DIMEXOL Only" at bounding box center [340, 155] width 203 height 23
checkbox input "true"
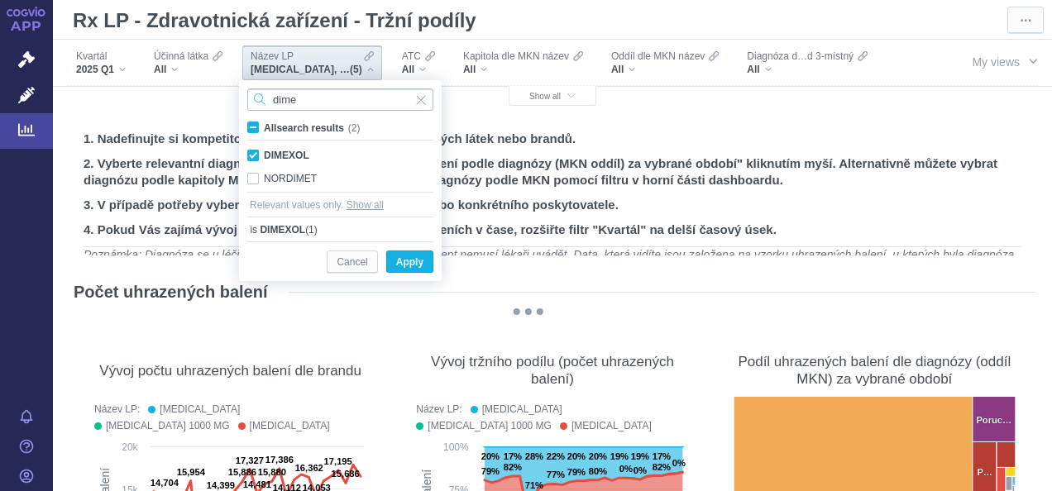
click at [350, 105] on input "dime" at bounding box center [340, 100] width 186 height 22
type input "d"
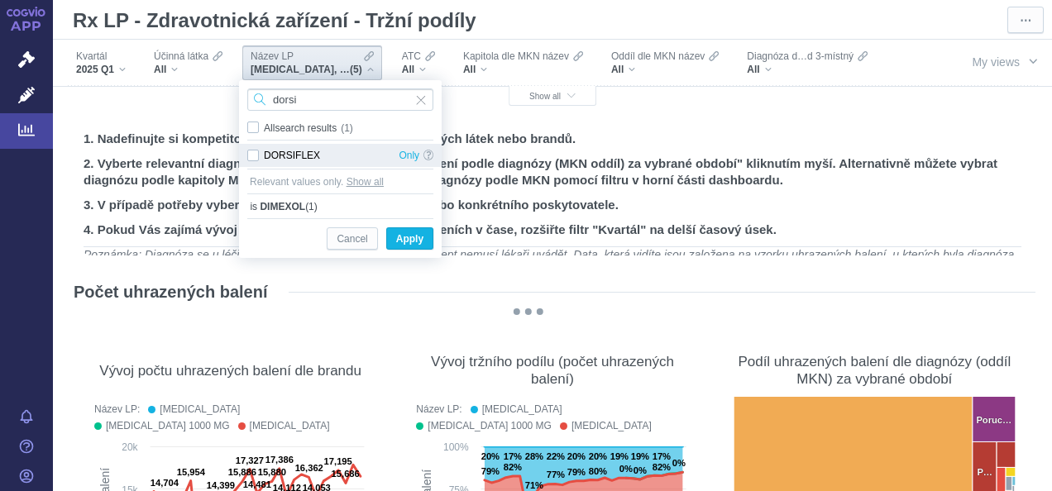
type input "dorsi"
click at [255, 156] on div "DORSIFLEX Only" at bounding box center [340, 155] width 203 height 23
checkbox input "true"
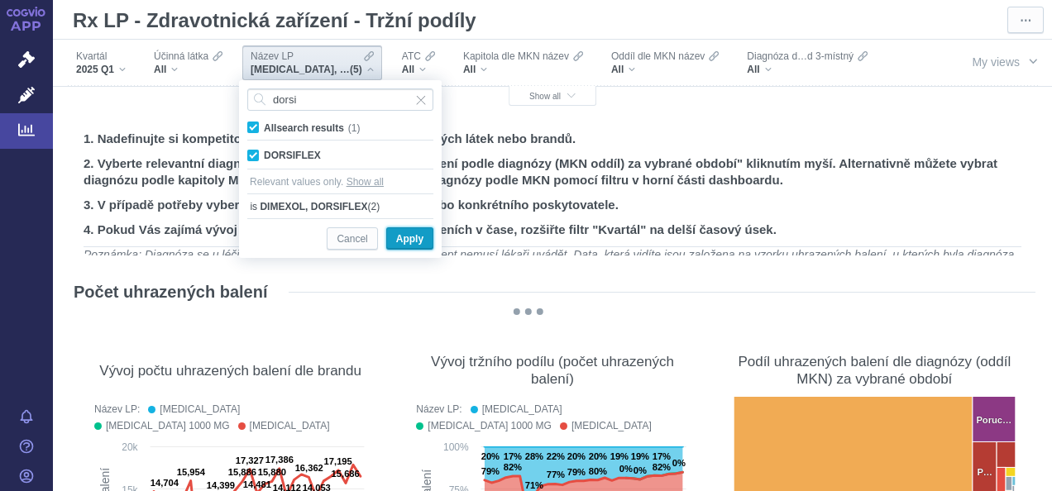
click at [409, 238] on span "Apply" at bounding box center [409, 239] width 27 height 21
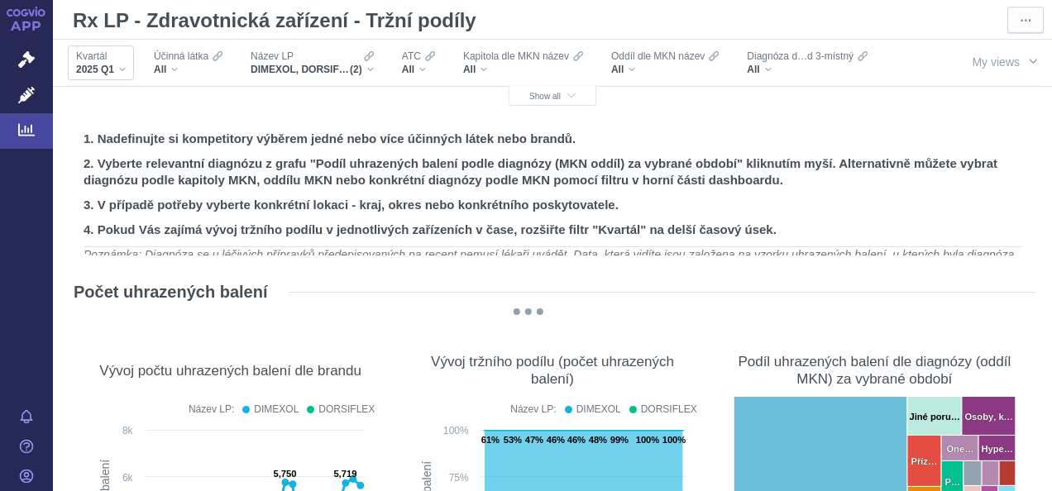
click at [127, 68] on div "Kvartál 2025 Q1" at bounding box center [101, 62] width 66 height 35
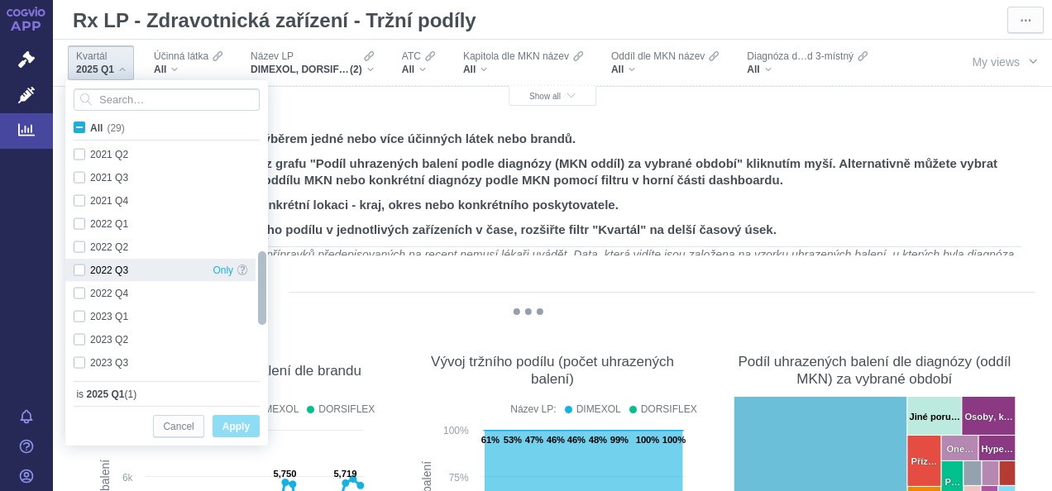
checkbox input "true"
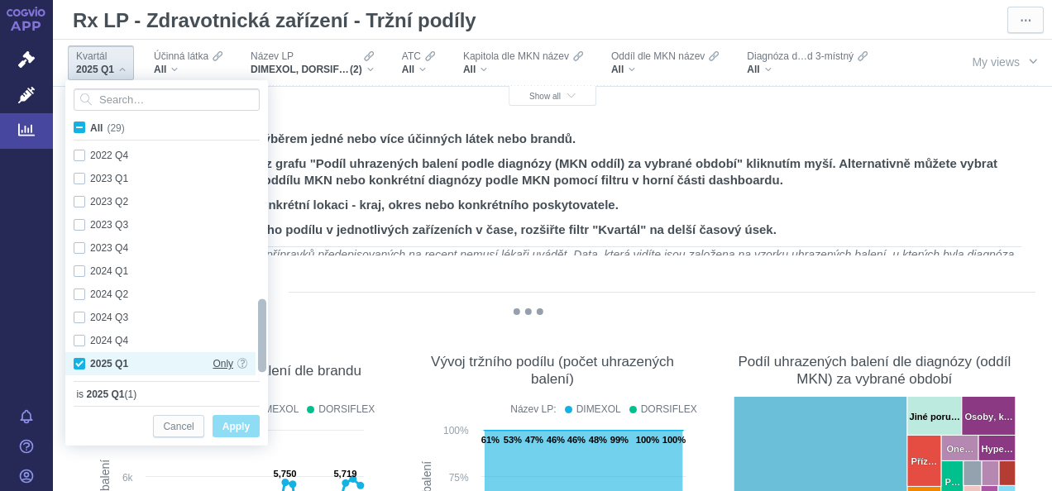
drag, startPoint x: 263, startPoint y: 184, endPoint x: 224, endPoint y: 375, distance: 195.0
click at [224, 375] on div "2020 Q1 Only 2020 Q2 Only 2020 Q3 Only 2020 Q4 Only 2021 Q1 Only 2021 Q2 Only 2…" at bounding box center [166, 260] width 203 height 233
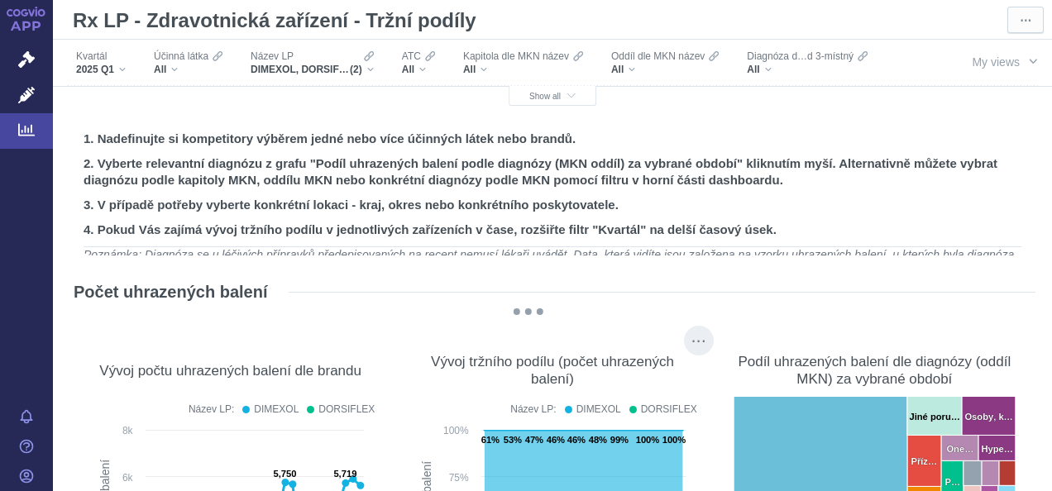
click at [665, 410] on div "DORSIFLEX" at bounding box center [669, 409] width 56 height 17
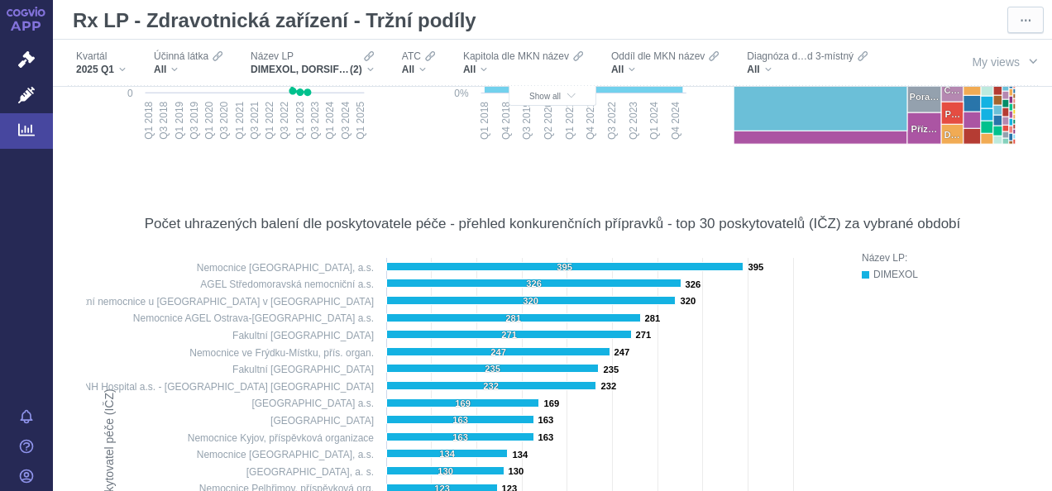
scroll to position [561, 0]
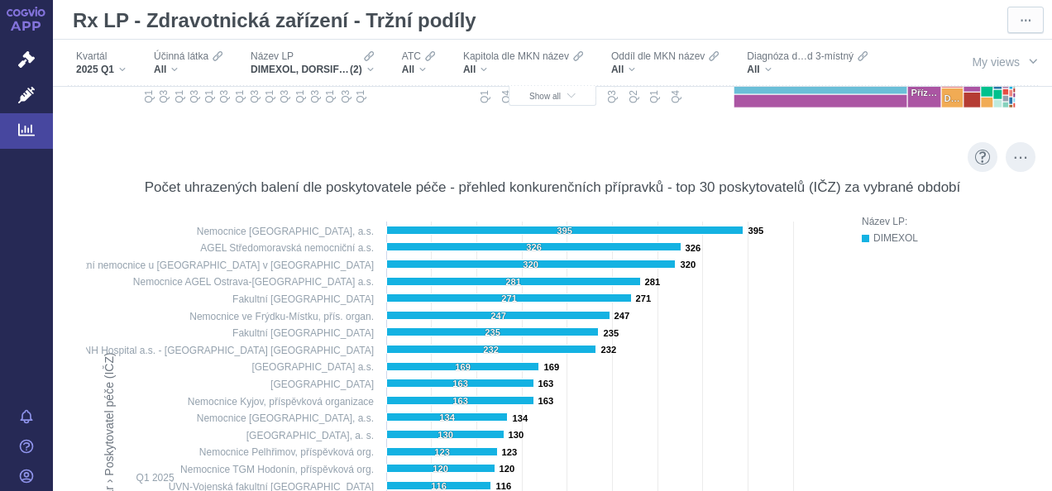
click at [931, 391] on div "Název LP: DIMEXOL" at bounding box center [940, 494] width 157 height 562
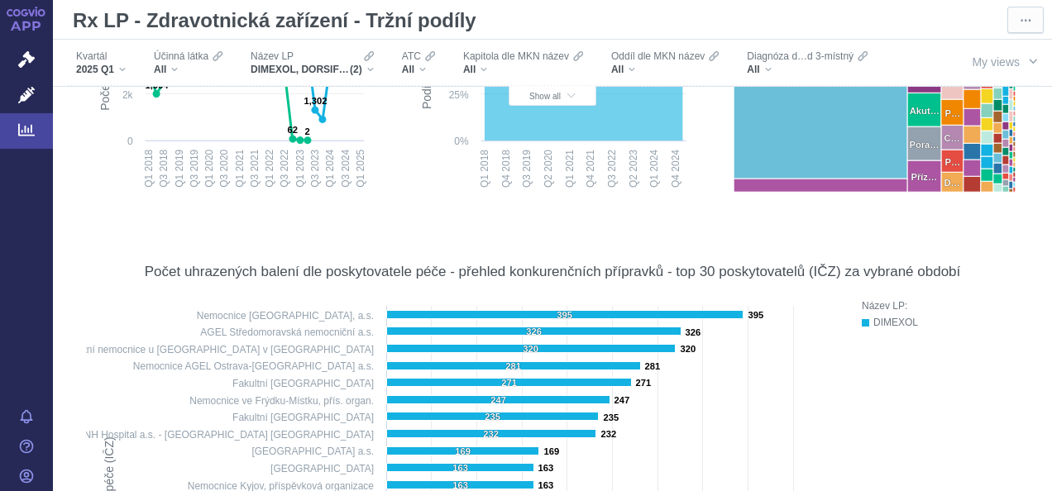
scroll to position [0, 0]
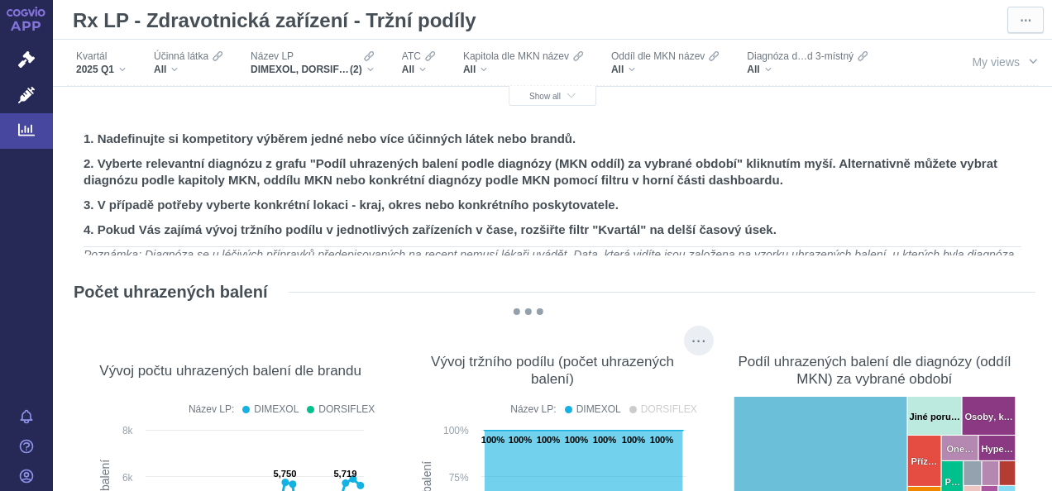
click at [653, 406] on div "DORSIFLEX" at bounding box center [669, 409] width 56 height 17
click at [587, 407] on div "DIMEXOL" at bounding box center [598, 409] width 45 height 17
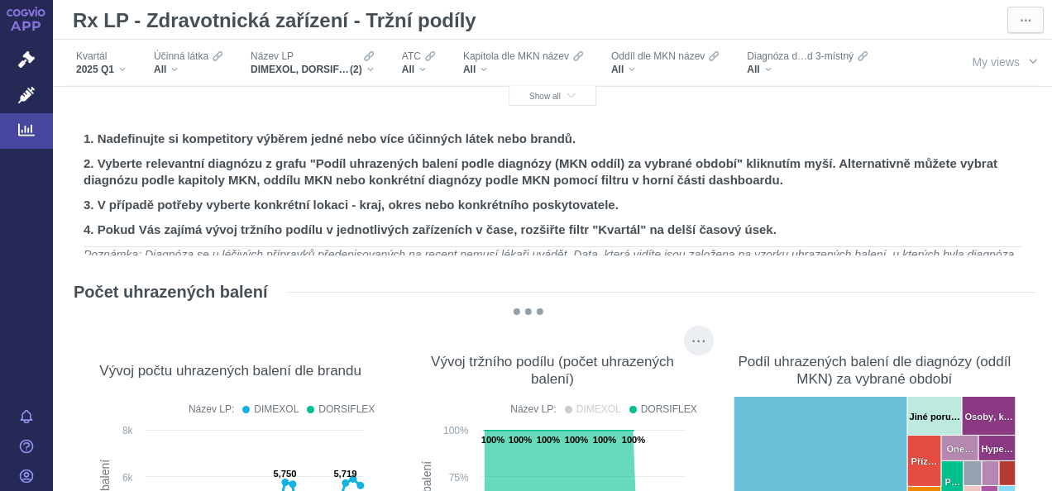
click at [662, 407] on div "DORSIFLEX" at bounding box center [669, 409] width 56 height 17
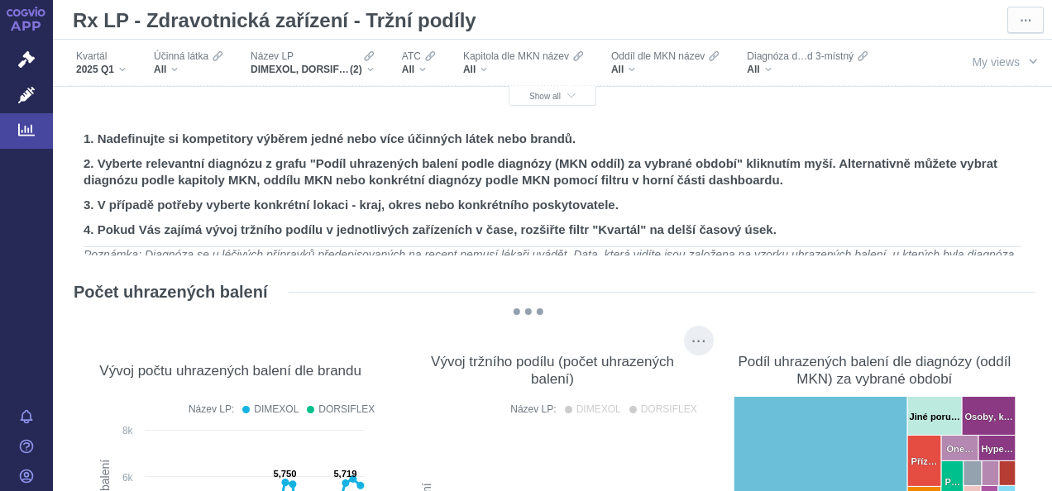
click at [596, 407] on div "DIMEXOL" at bounding box center [598, 409] width 45 height 17
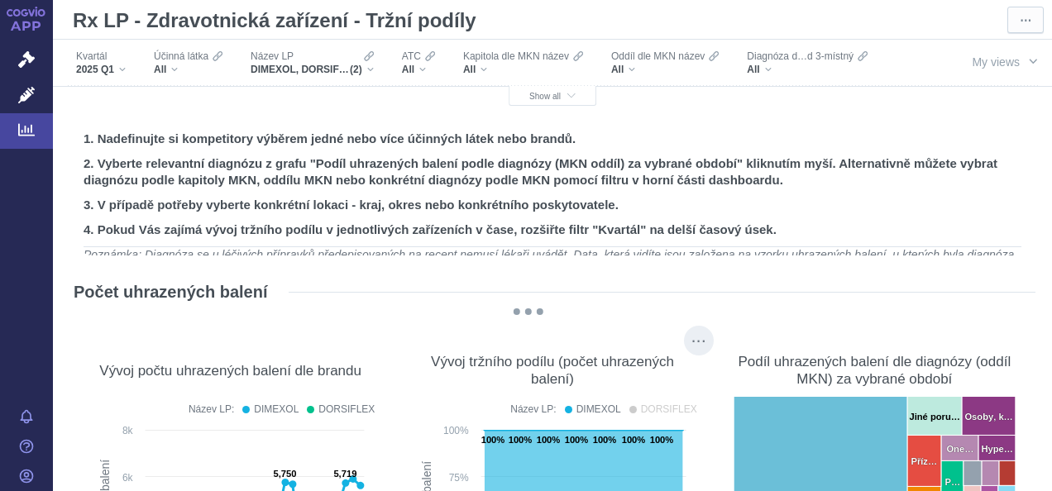
click at [641, 409] on div "DORSIFLEX" at bounding box center [669, 409] width 56 height 17
click at [562, 89] on button "Show all" at bounding box center [553, 96] width 88 height 20
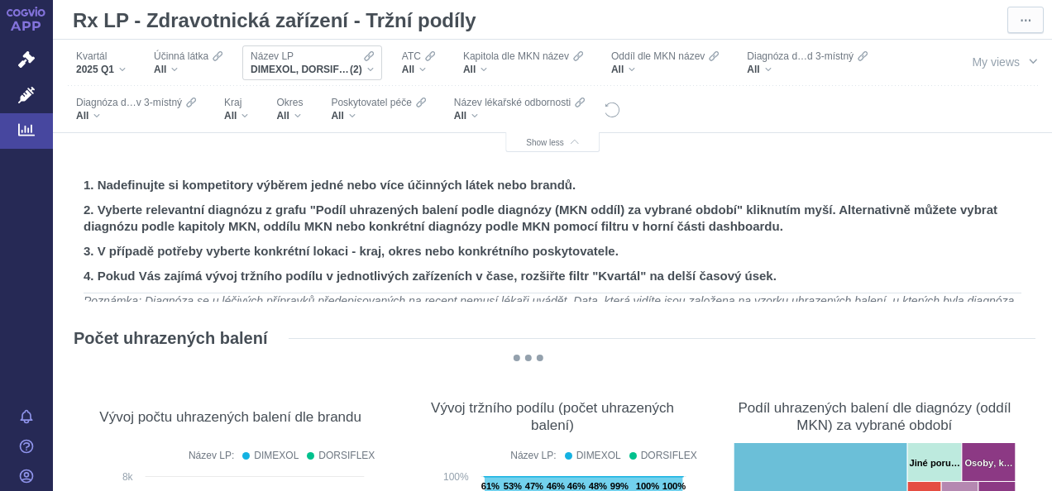
click at [372, 67] on div "DIMEXOL, DORSIFLEX (2)" at bounding box center [312, 69] width 123 height 13
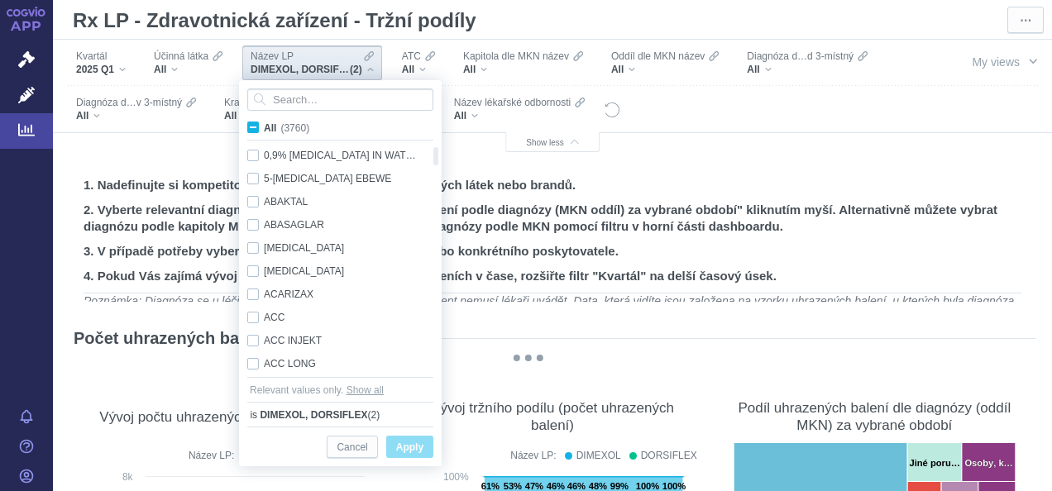
click at [264, 130] on span "All (3760)" at bounding box center [286, 128] width 45 height 12
click at [264, 130] on input "All (3760)" at bounding box center [269, 124] width 11 height 11
checkbox input "true"
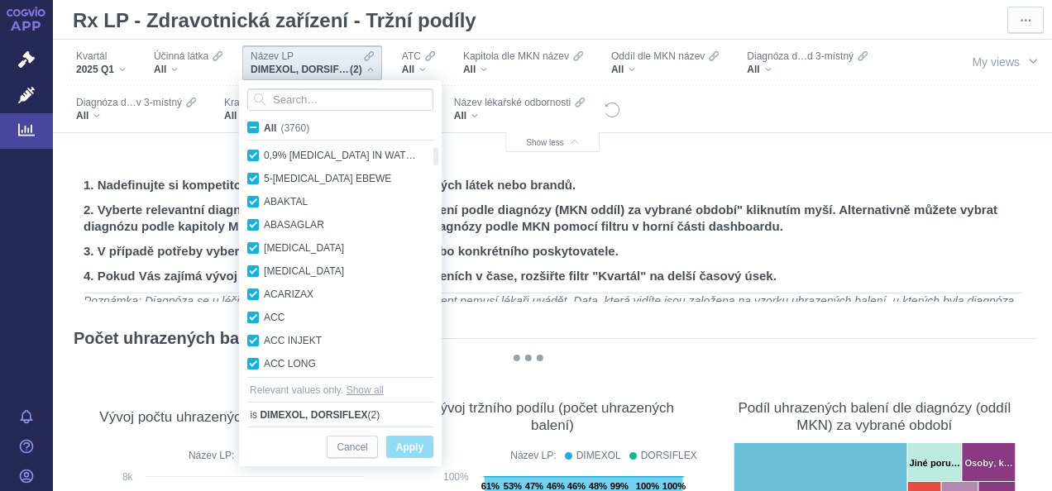
checkbox input "true"
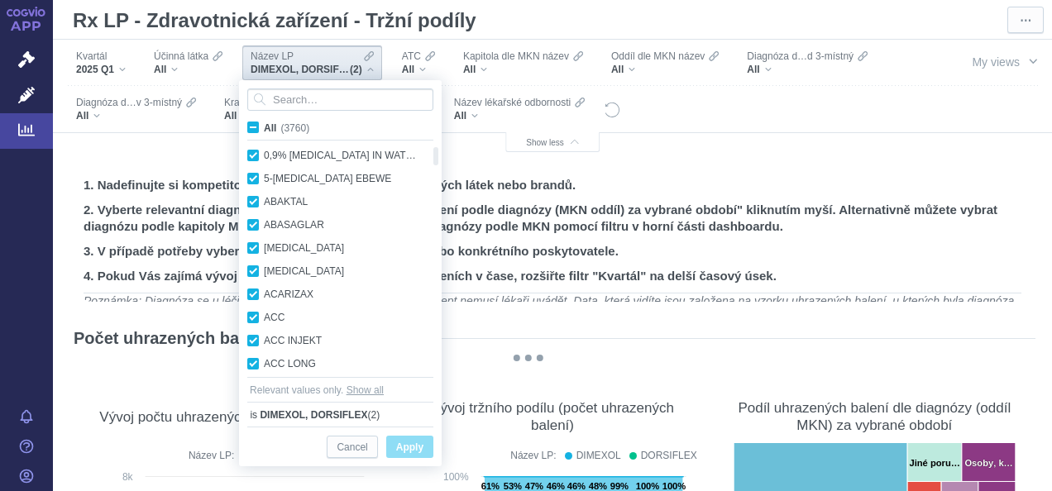
checkbox input "true"
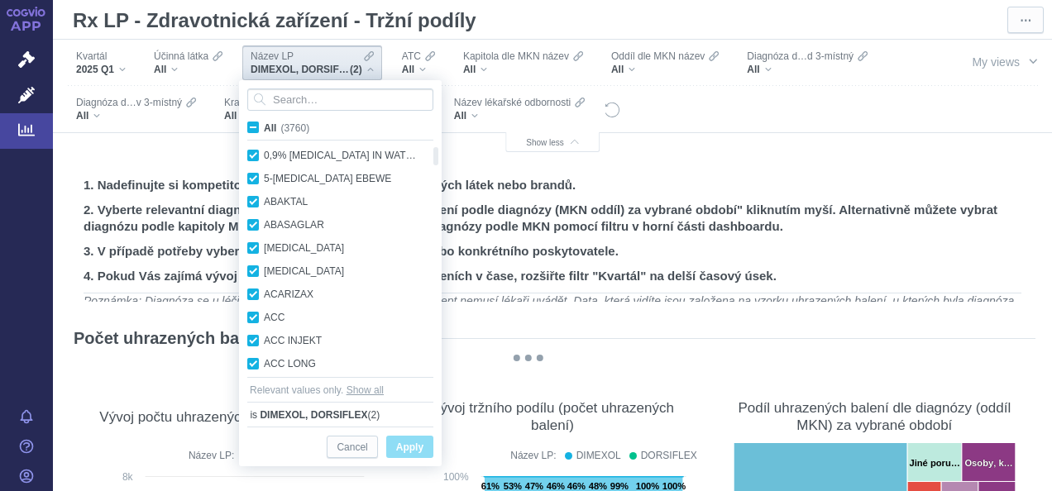
checkbox input "true"
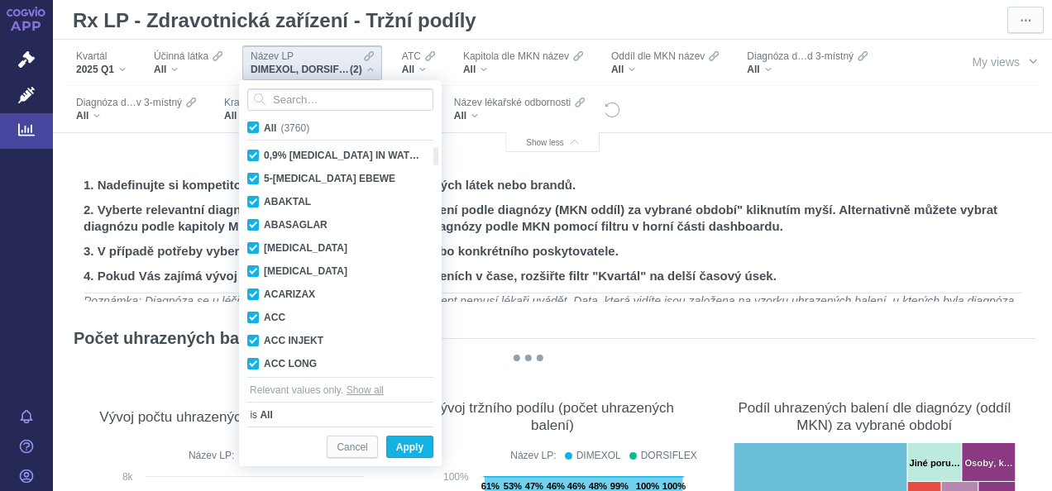
click at [264, 130] on span "All (3760)" at bounding box center [286, 128] width 45 height 12
click at [264, 130] on input "All (3760)" at bounding box center [269, 124] width 11 height 11
checkbox input "false"
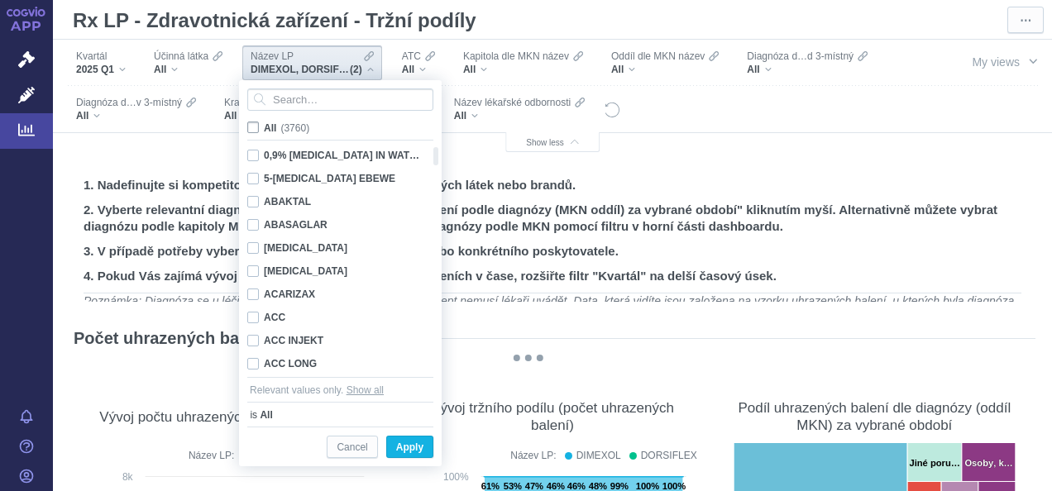
checkbox input "false"
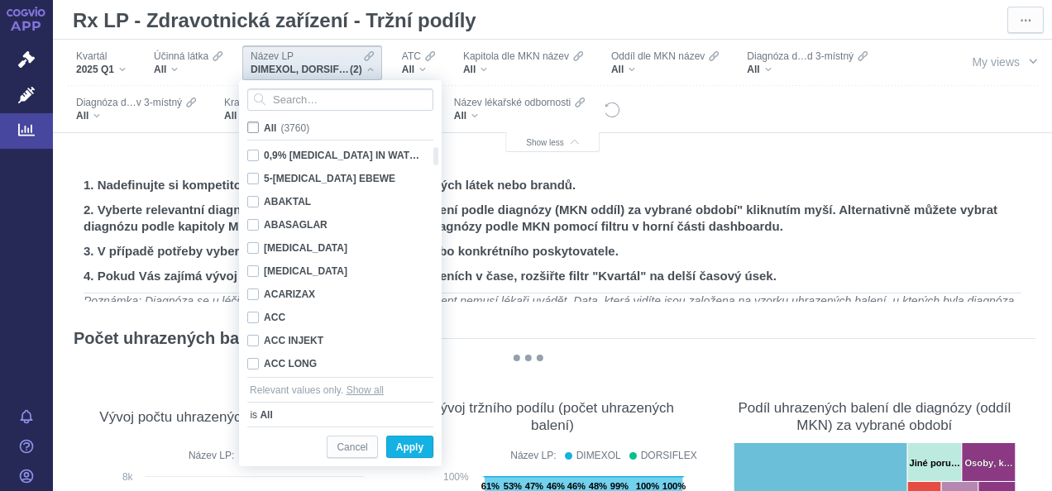
checkbox input "false"
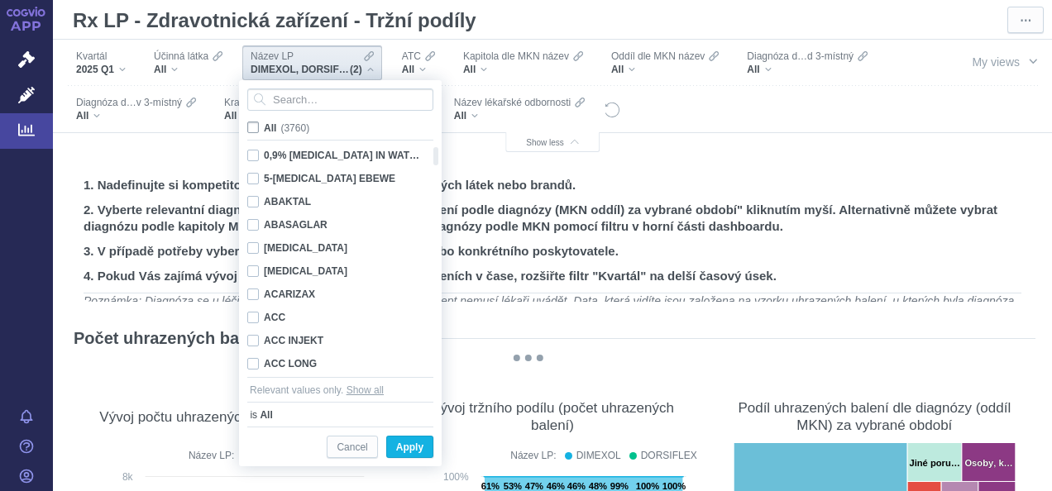
checkbox input "false"
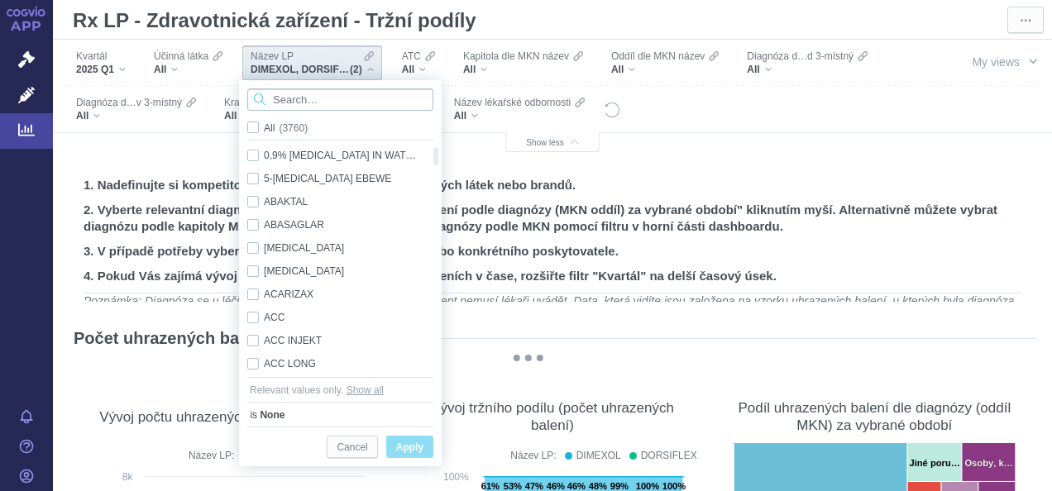
click at [364, 107] on input "Search attribute values" at bounding box center [340, 100] width 186 height 22
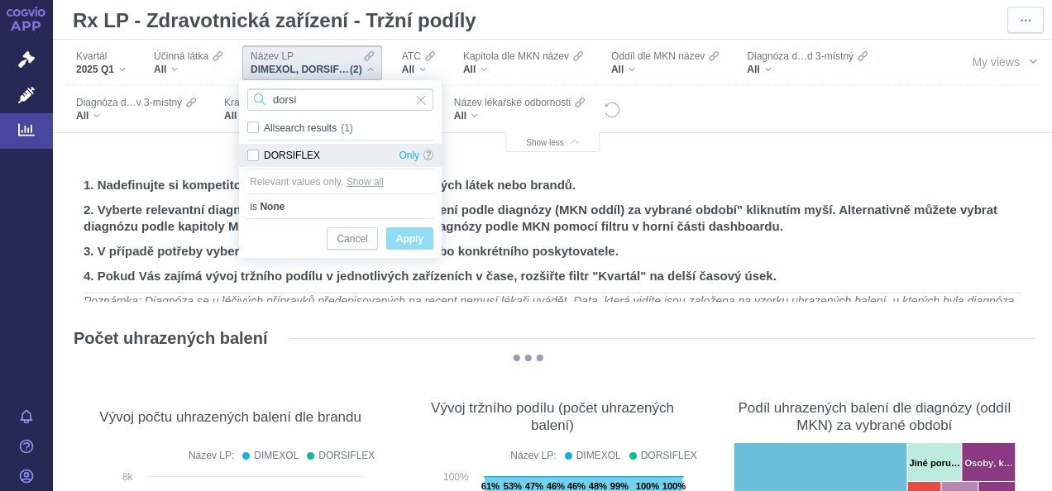
type input "dorsi"
click at [254, 155] on div "DORSIFLEX Only" at bounding box center [340, 155] width 203 height 23
checkbox input "true"
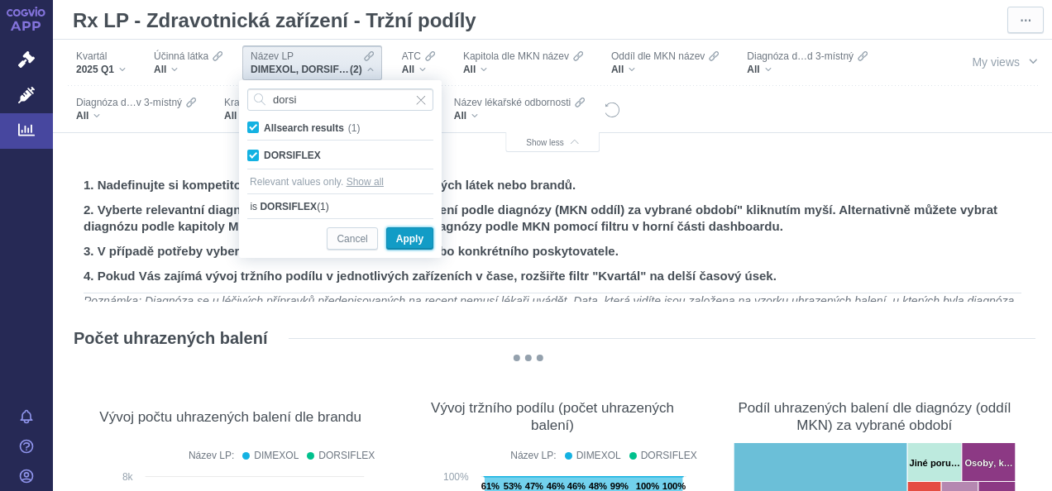
click at [409, 238] on span "Apply" at bounding box center [409, 239] width 27 height 21
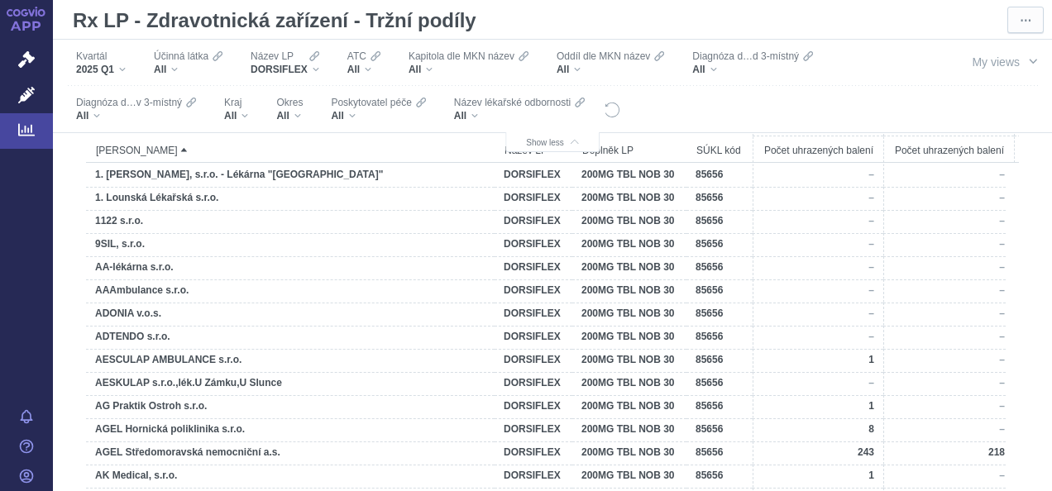
scroll to position [2086, 0]
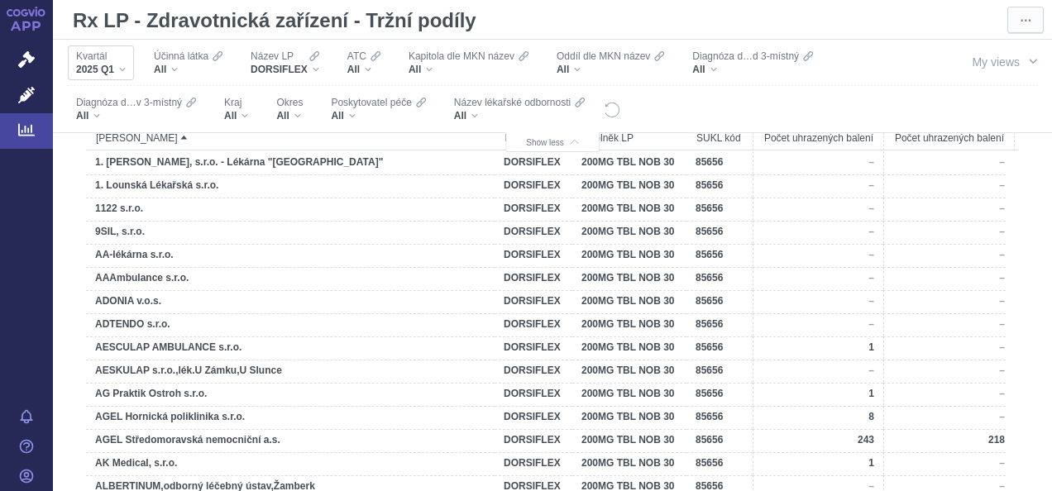
click at [124, 69] on div "2025 Q1" at bounding box center [101, 69] width 50 height 13
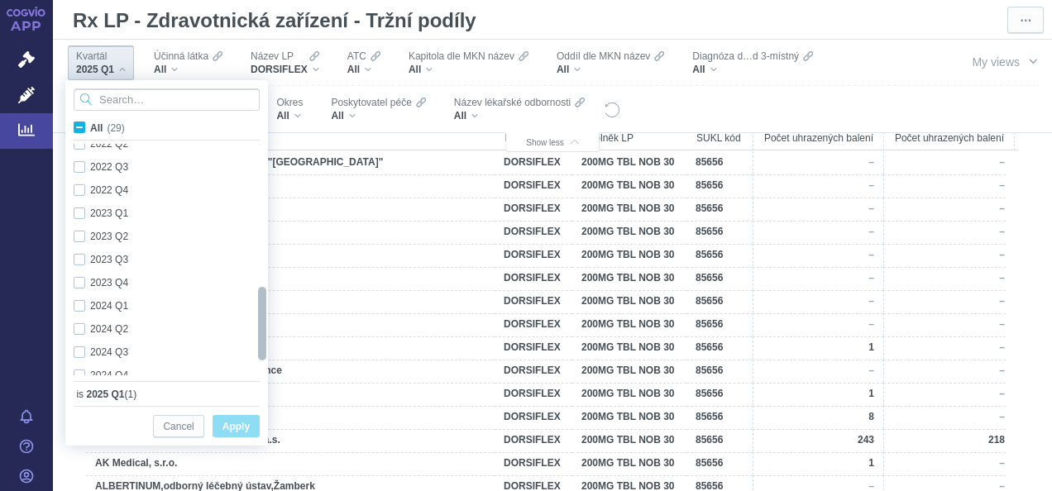
checkbox input "true"
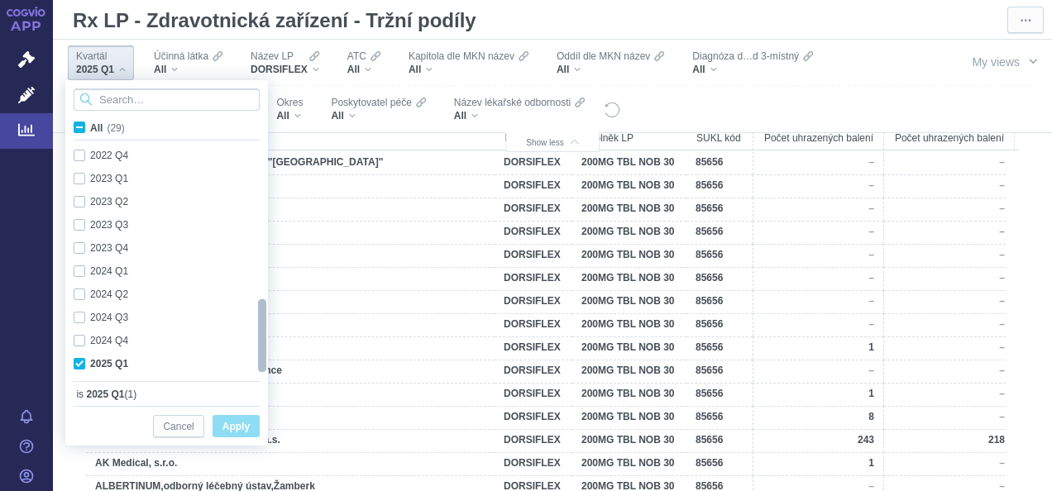
drag, startPoint x: 263, startPoint y: 193, endPoint x: 238, endPoint y: 387, distance: 195.9
click at [238, 387] on div "All (29) 2020 Q1 Only 2020 Q2 Only 2020 Q3 Only 2020 Q4 Only 2021 Q1 Only 2021 …" at bounding box center [166, 243] width 203 height 326
click at [80, 342] on div "2024 Q4 Only" at bounding box center [160, 340] width 190 height 23
checkbox input "true"
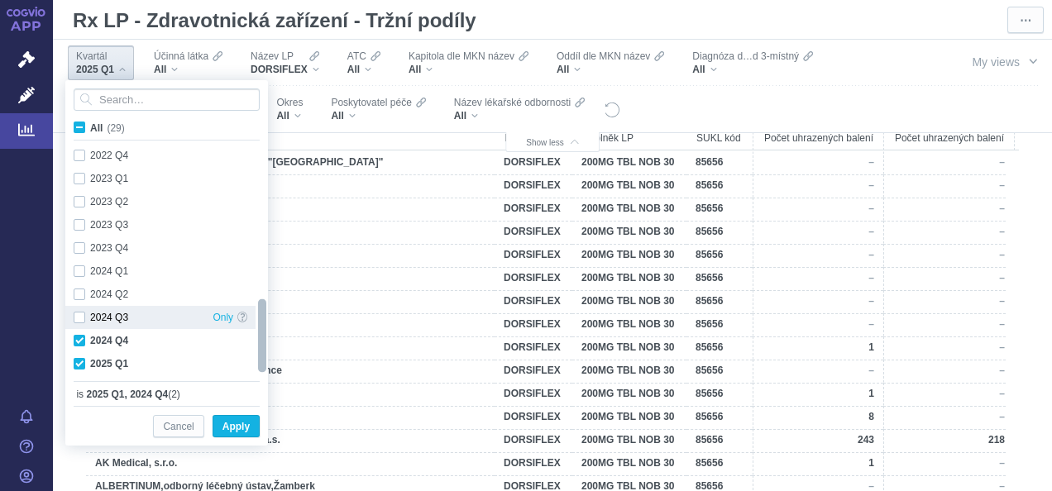
click at [79, 316] on div "2024 Q3 Only" at bounding box center [160, 317] width 190 height 23
checkbox input "true"
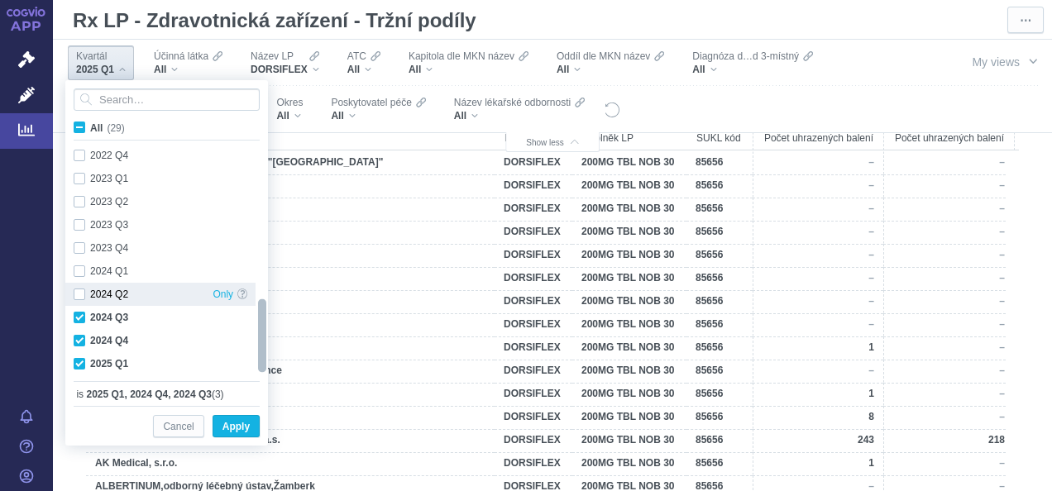
click at [83, 296] on div "2024 Q2 Only" at bounding box center [160, 294] width 190 height 23
checkbox input "true"
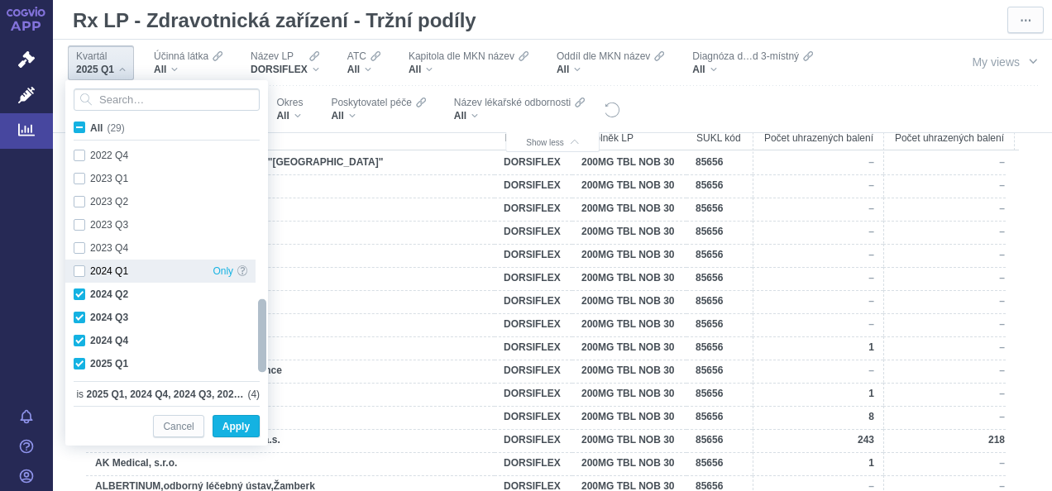
click at [84, 274] on div "2024 Q1 Only" at bounding box center [160, 271] width 190 height 23
checkbox input "true"
click at [231, 425] on span "Apply" at bounding box center [235, 427] width 27 height 21
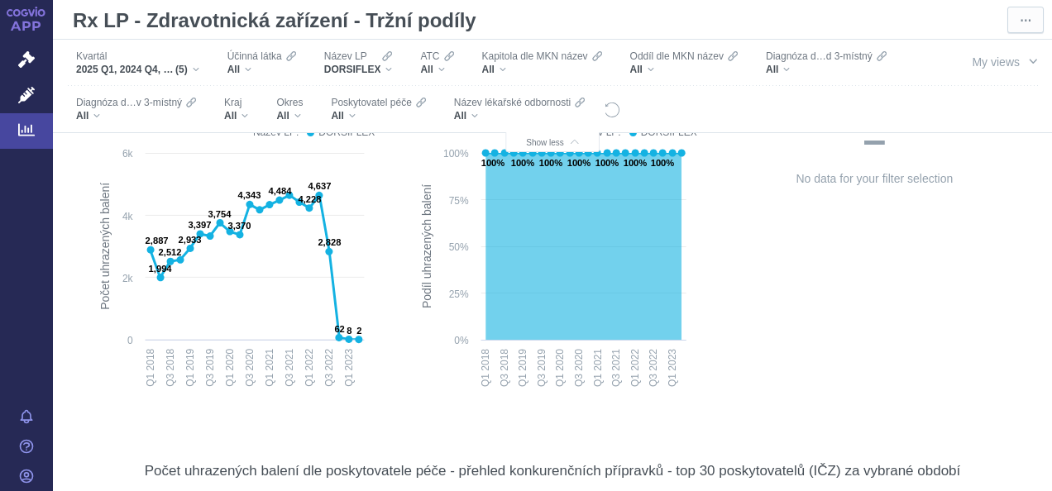
scroll to position [0, 0]
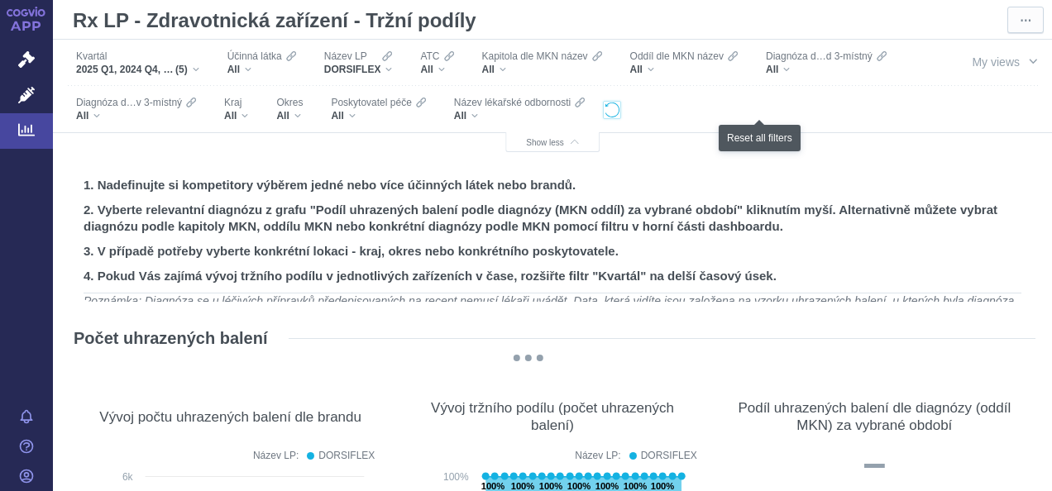
click at [620, 111] on icon at bounding box center [612, 110] width 17 height 17
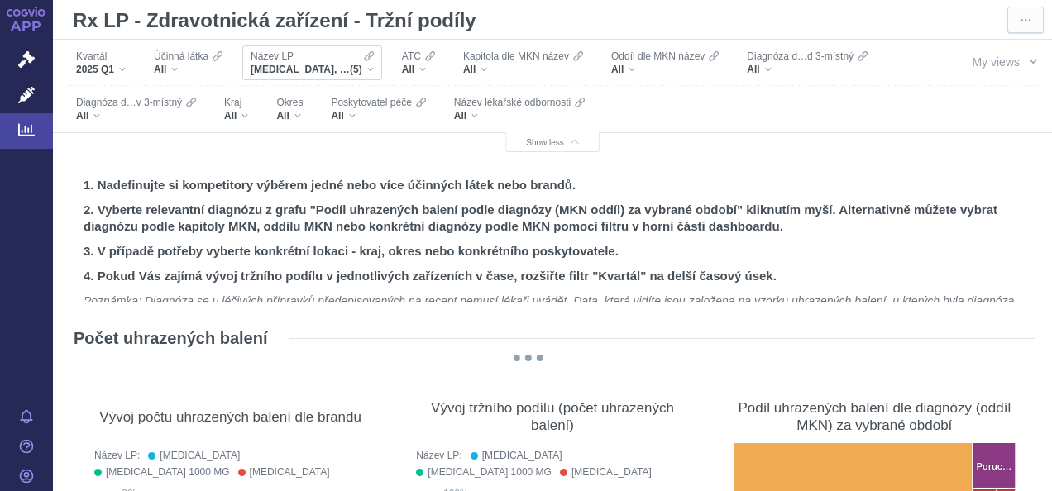
click at [373, 62] on icon at bounding box center [369, 56] width 10 height 13
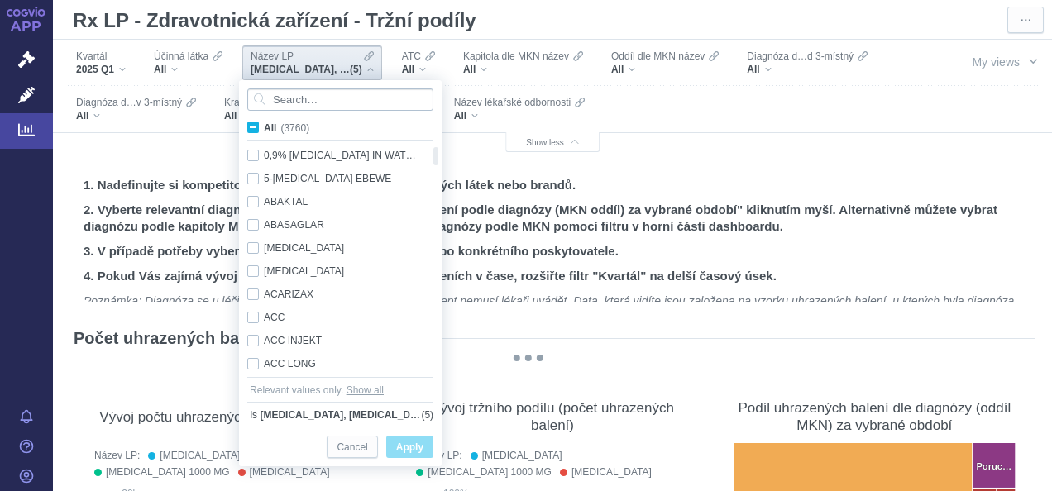
click at [337, 98] on input "Search attribute values" at bounding box center [340, 100] width 186 height 22
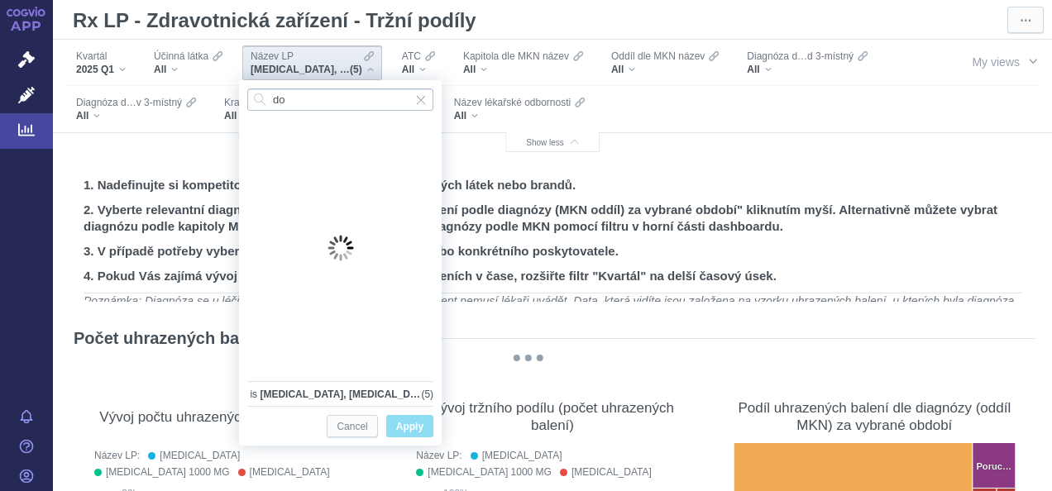
type input "d"
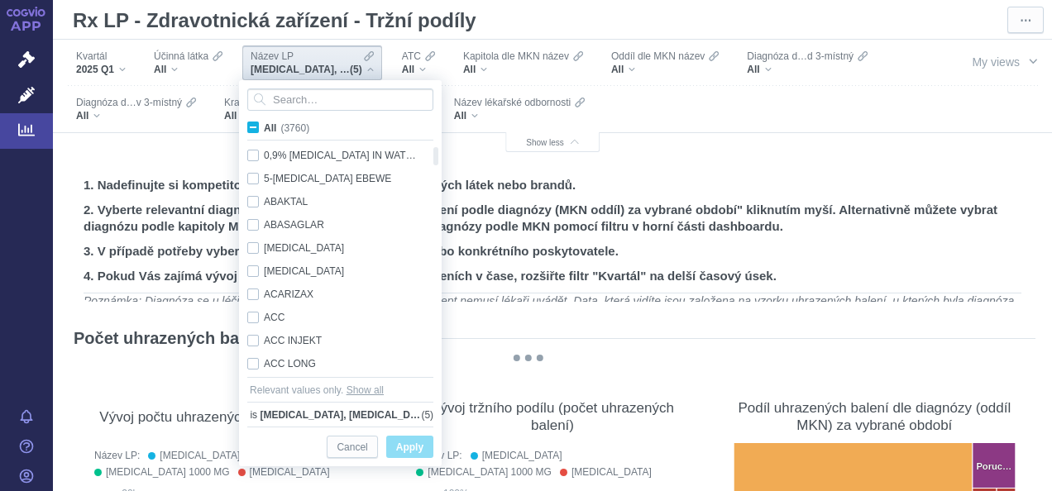
click at [255, 135] on label "All (3760)" at bounding box center [281, 127] width 73 height 17
click at [264, 130] on input "All (3760)" at bounding box center [269, 124] width 11 height 11
checkbox input "true"
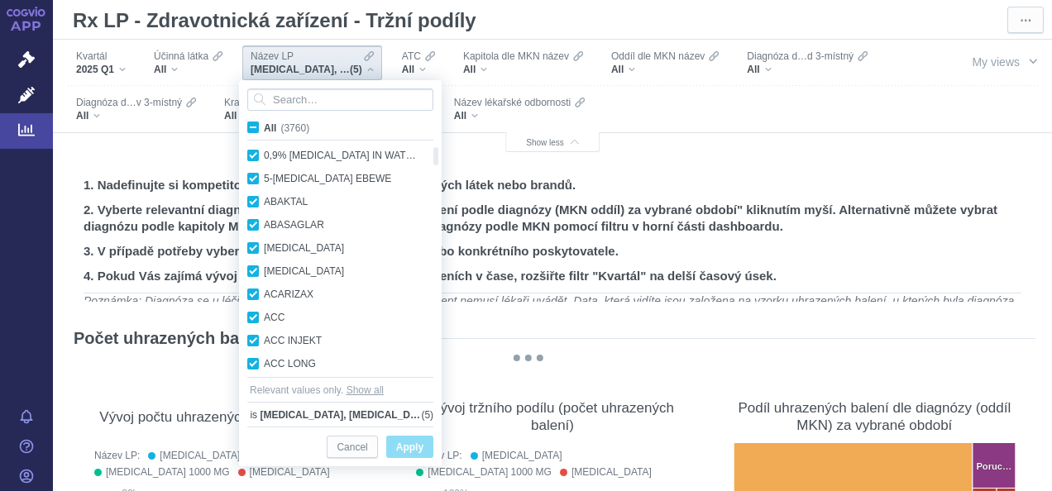
checkbox input "true"
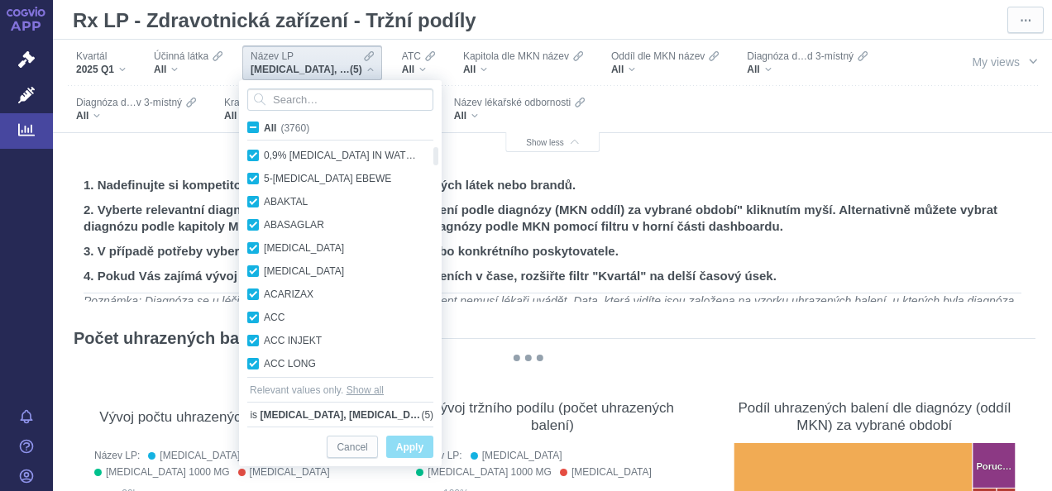
checkbox input "true"
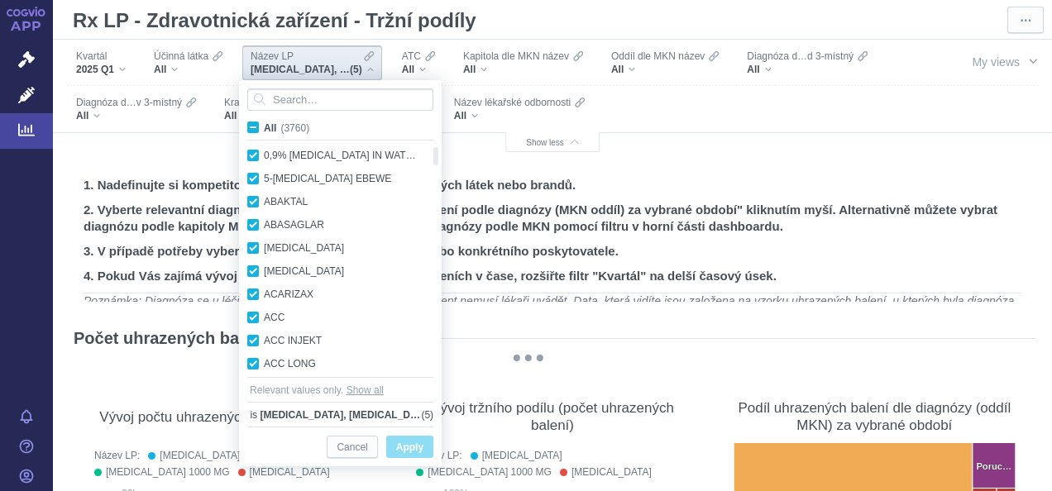
checkbox input "true"
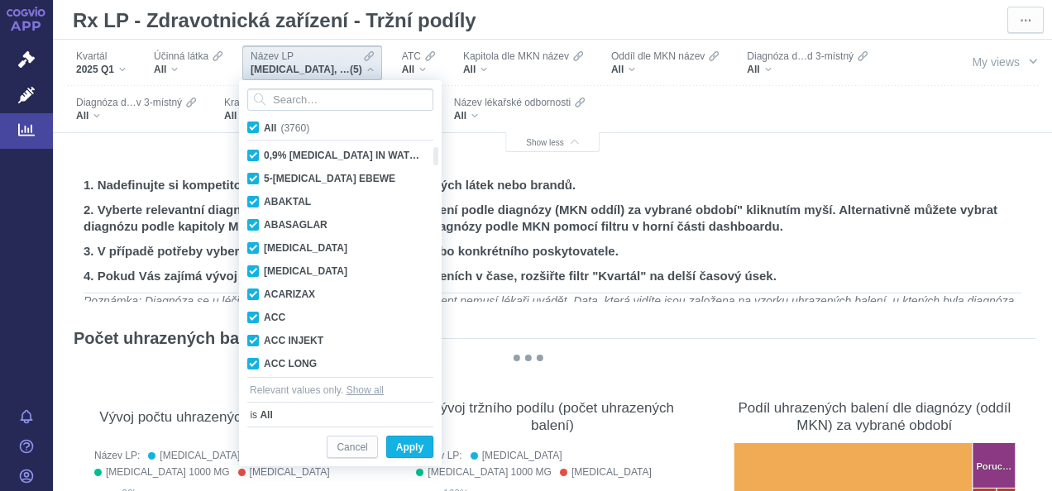
click at [255, 135] on label "All (3760)" at bounding box center [281, 127] width 73 height 17
click at [264, 130] on input "All (3760)" at bounding box center [269, 124] width 11 height 11
checkbox input "false"
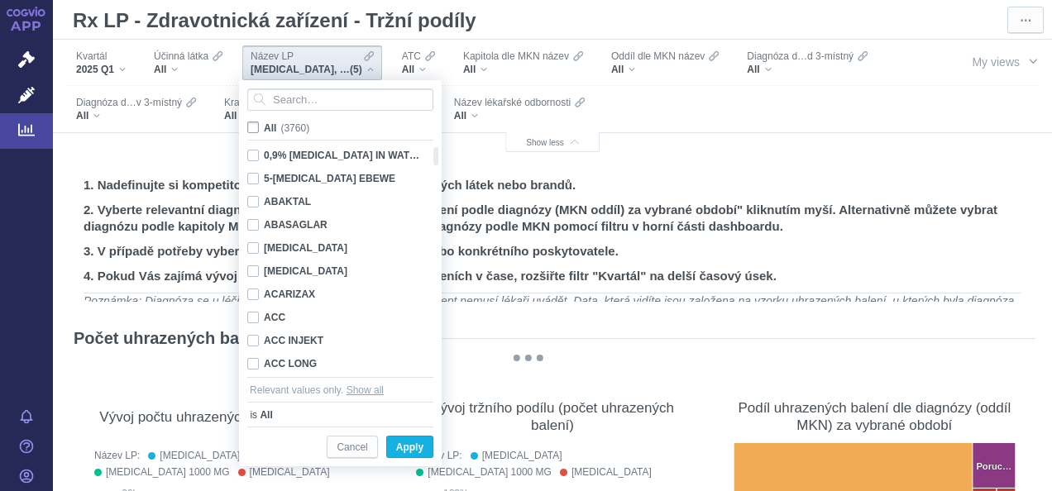
checkbox input "false"
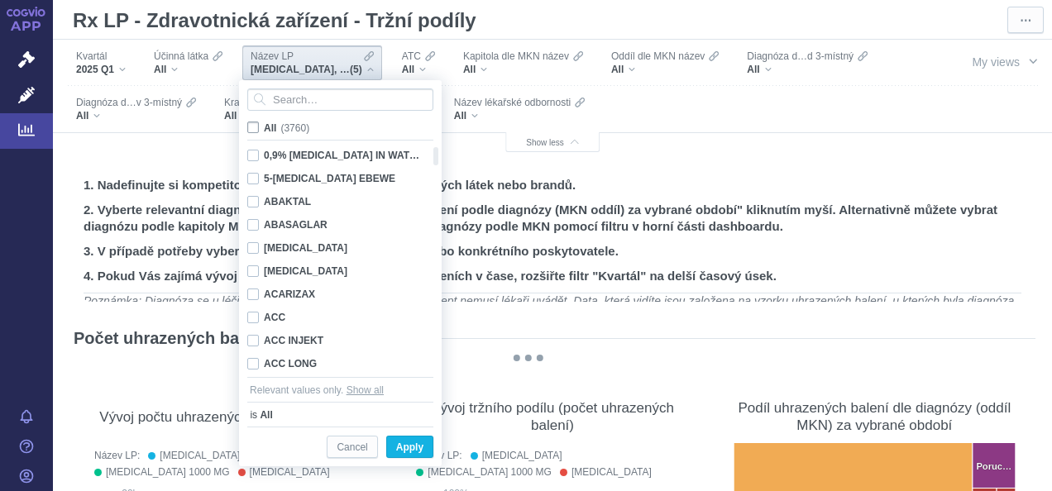
checkbox input "false"
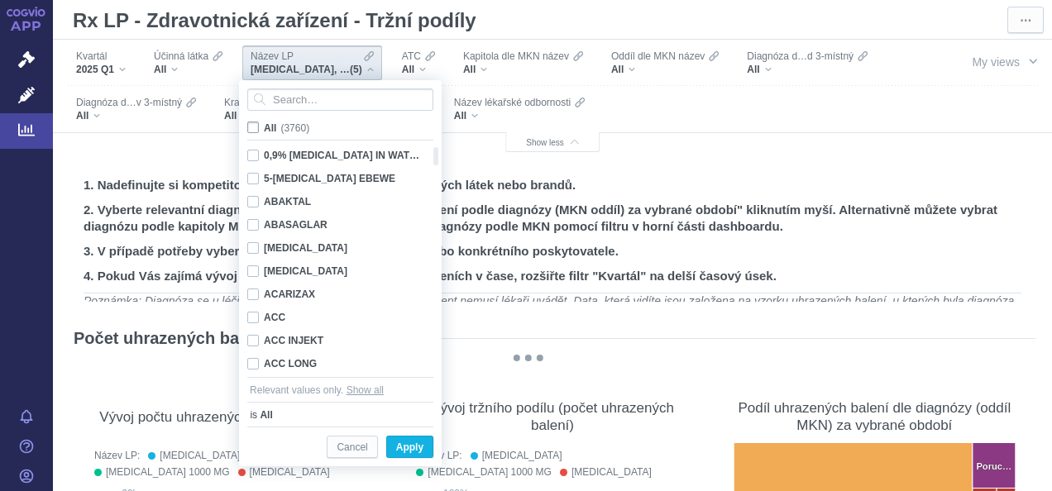
checkbox input "false"
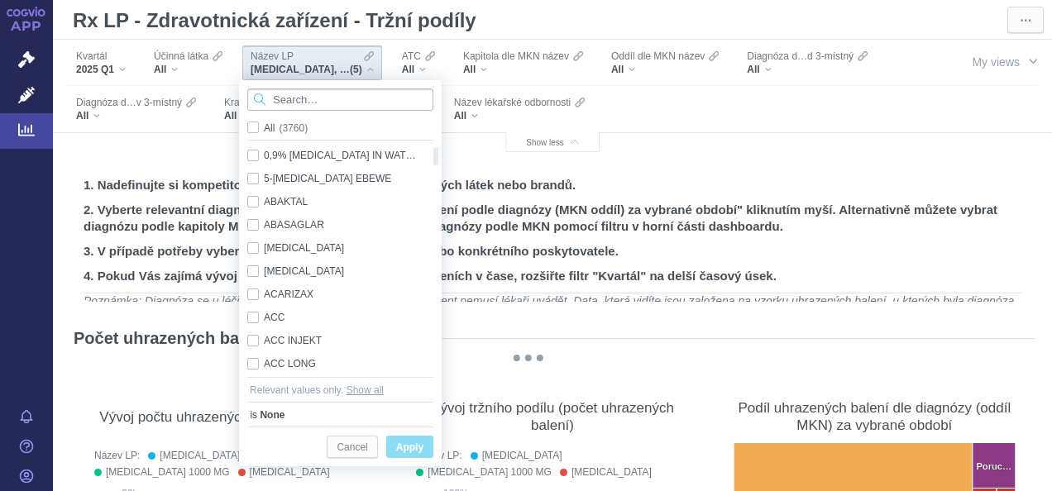
click at [354, 106] on input "Search attribute values" at bounding box center [340, 100] width 186 height 22
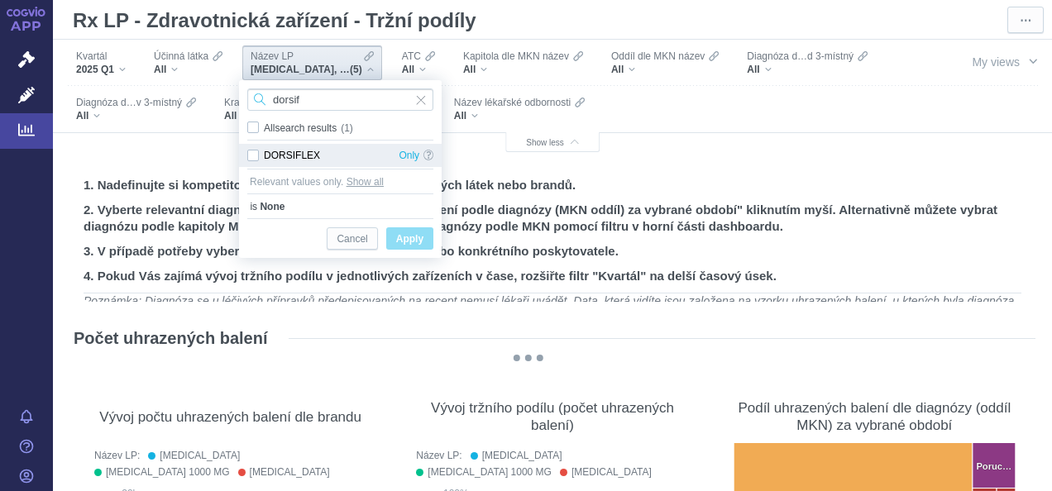
type input "dorsif"
click at [256, 155] on div "DORSIFLEX Only" at bounding box center [340, 155] width 203 height 23
checkbox input "true"
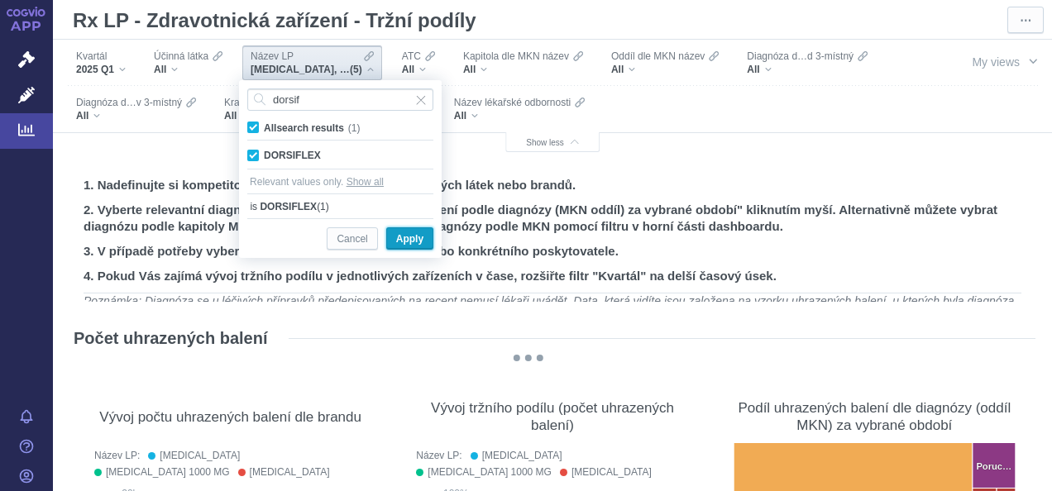
click at [409, 238] on span "Apply" at bounding box center [409, 239] width 27 height 21
